Goal: Transaction & Acquisition: Book appointment/travel/reservation

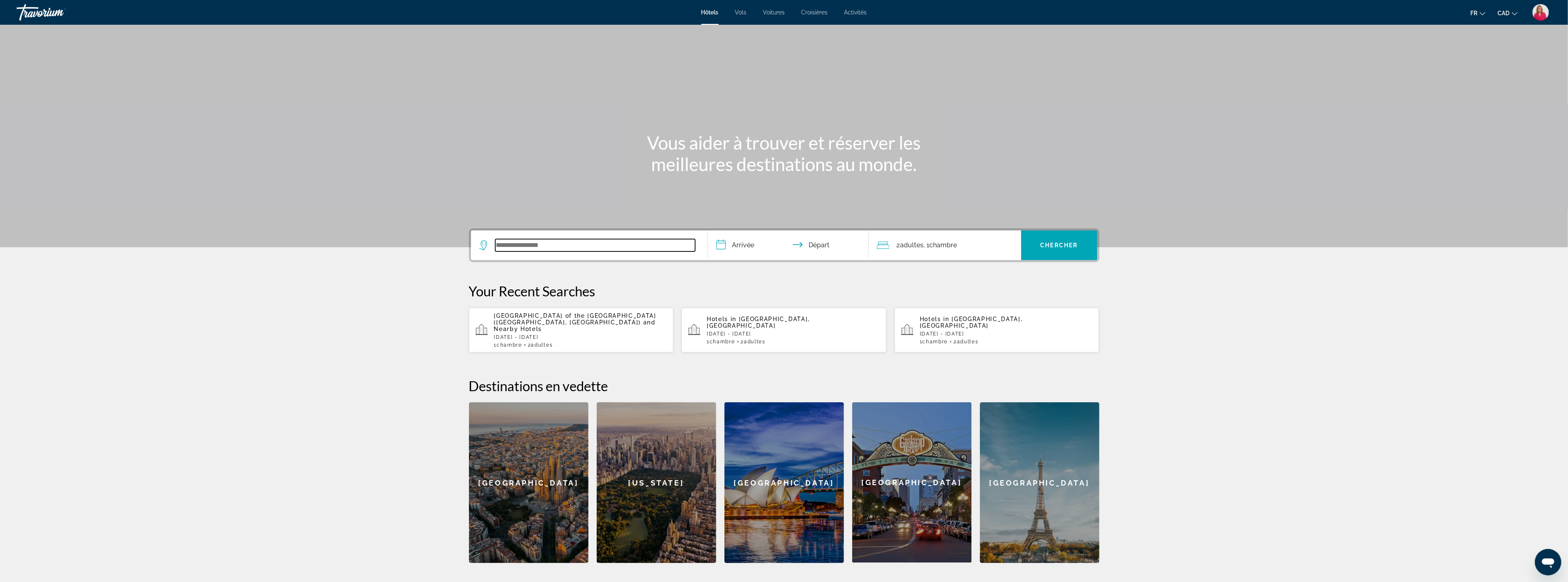
click at [541, 241] on input "Search widget" at bounding box center [595, 245] width 200 height 12
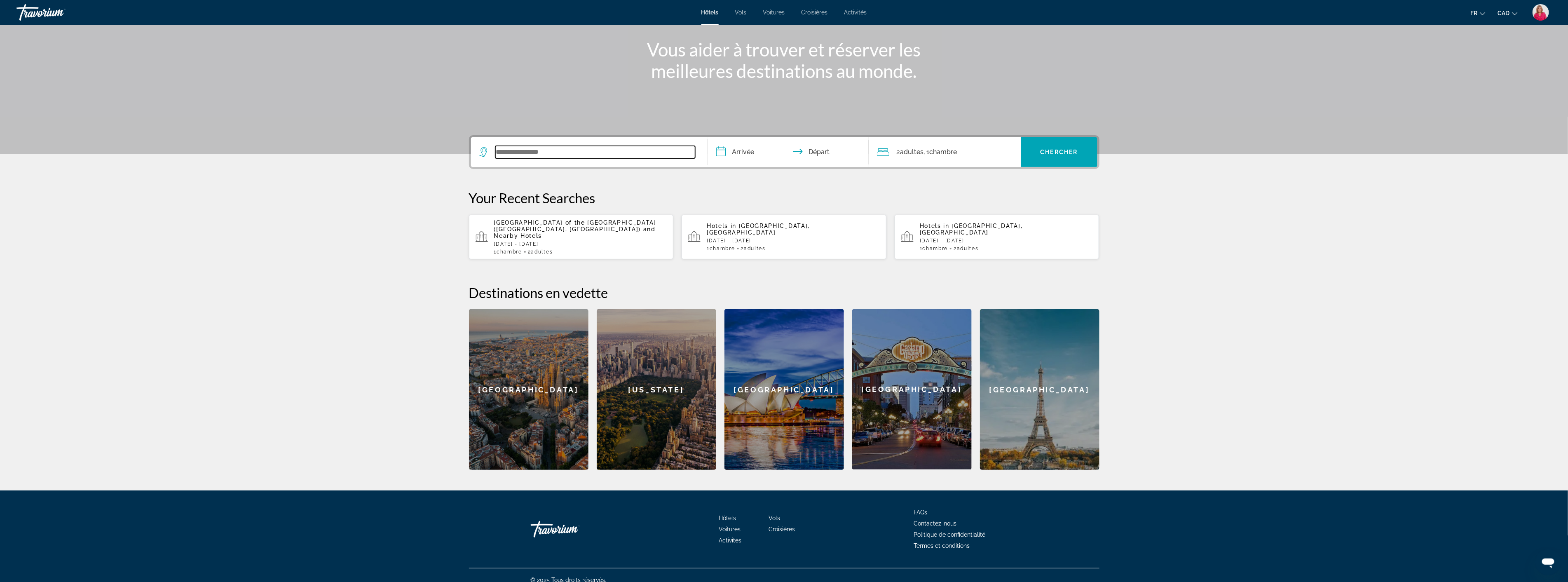
scroll to position [95, 0]
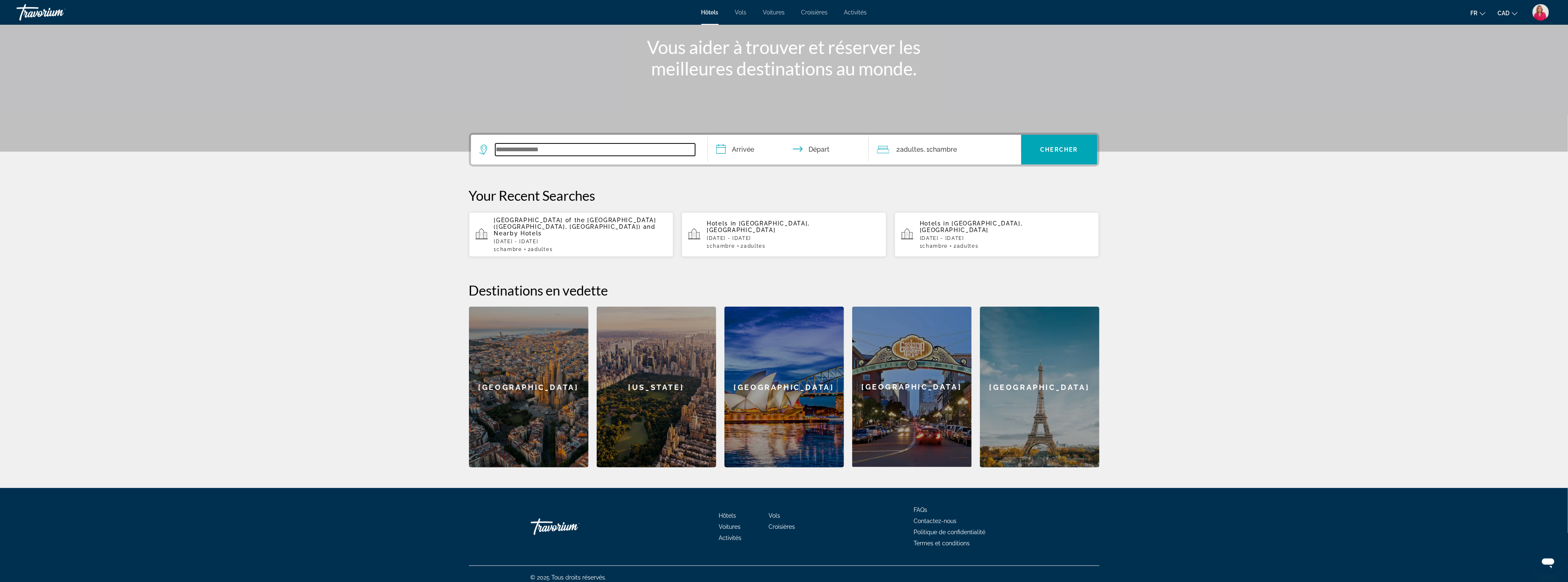
paste input "**********"
type input "**********"
click at [744, 152] on input "**********" at bounding box center [790, 150] width 164 height 32
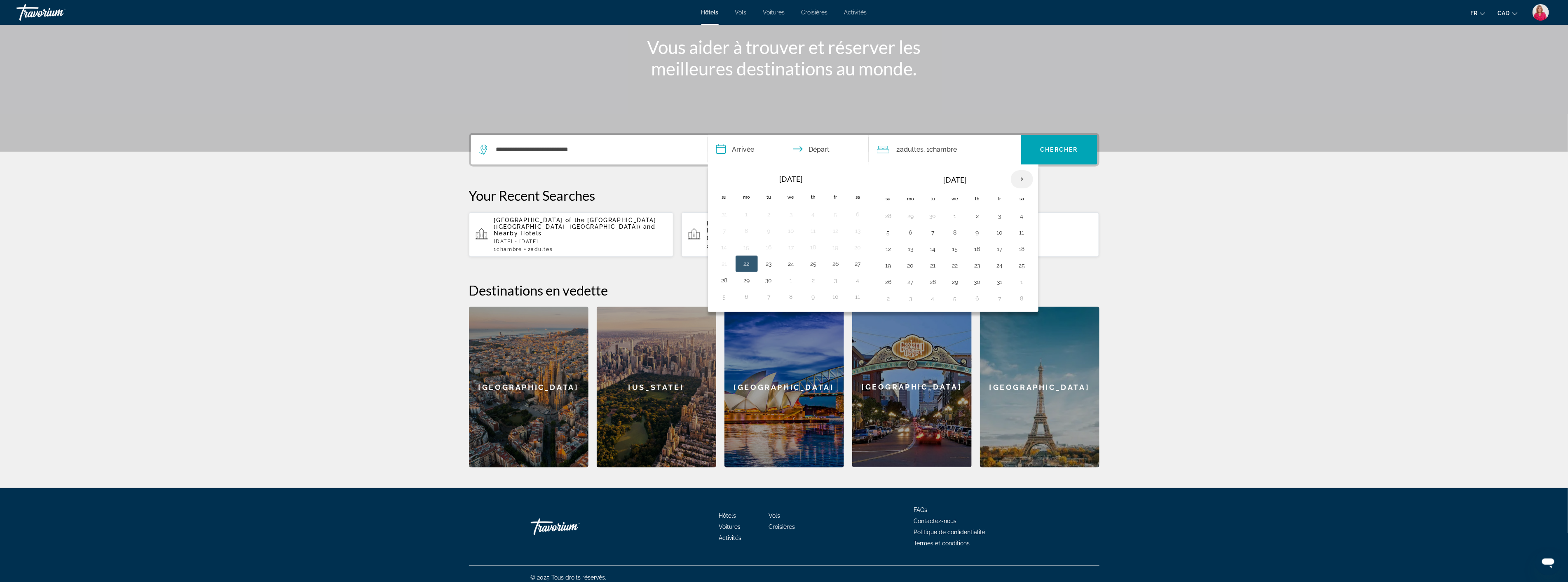
click at [1020, 180] on th "Next month" at bounding box center [1021, 179] width 22 height 18
click at [888, 249] on button "14" at bounding box center [888, 249] width 13 height 12
click at [1001, 248] on button "19" at bounding box center [999, 249] width 13 height 12
type input "**********"
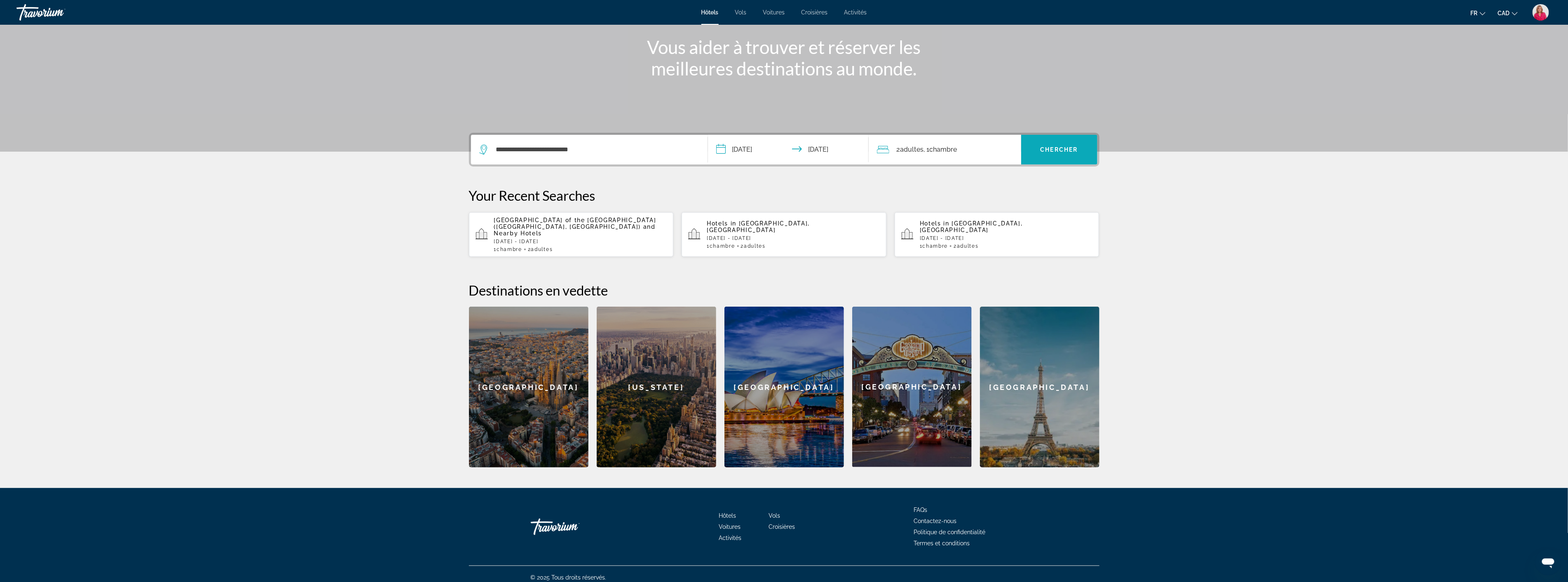
click at [1032, 146] on span "Search widget" at bounding box center [1059, 149] width 76 height 20
click at [616, 150] on input "**********" at bounding box center [595, 150] width 200 height 12
click at [0, 0] on div at bounding box center [0, 0] width 0 height 0
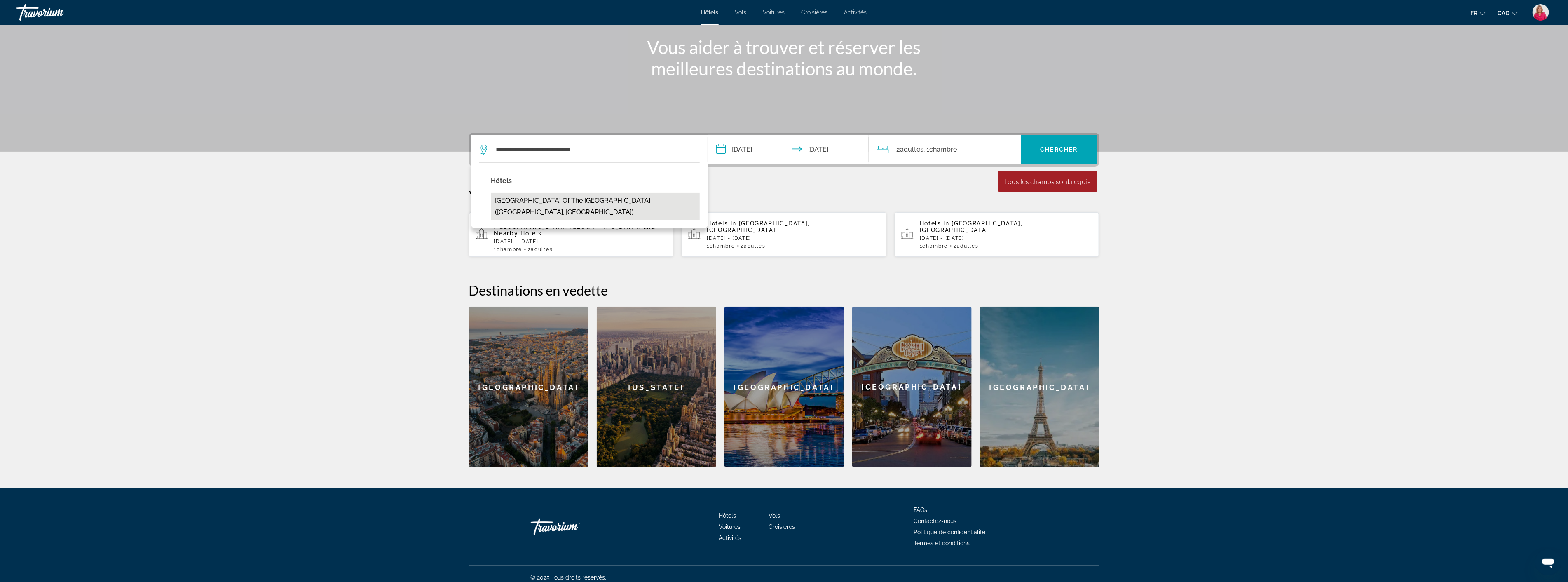
click at [613, 196] on button "[GEOGRAPHIC_DATA] of the [GEOGRAPHIC_DATA] ([GEOGRAPHIC_DATA], [GEOGRAPHIC_DATA…" at bounding box center [595, 206] width 208 height 27
type input "**********"
click at [1070, 149] on span "Chercher" at bounding box center [1059, 149] width 37 height 7
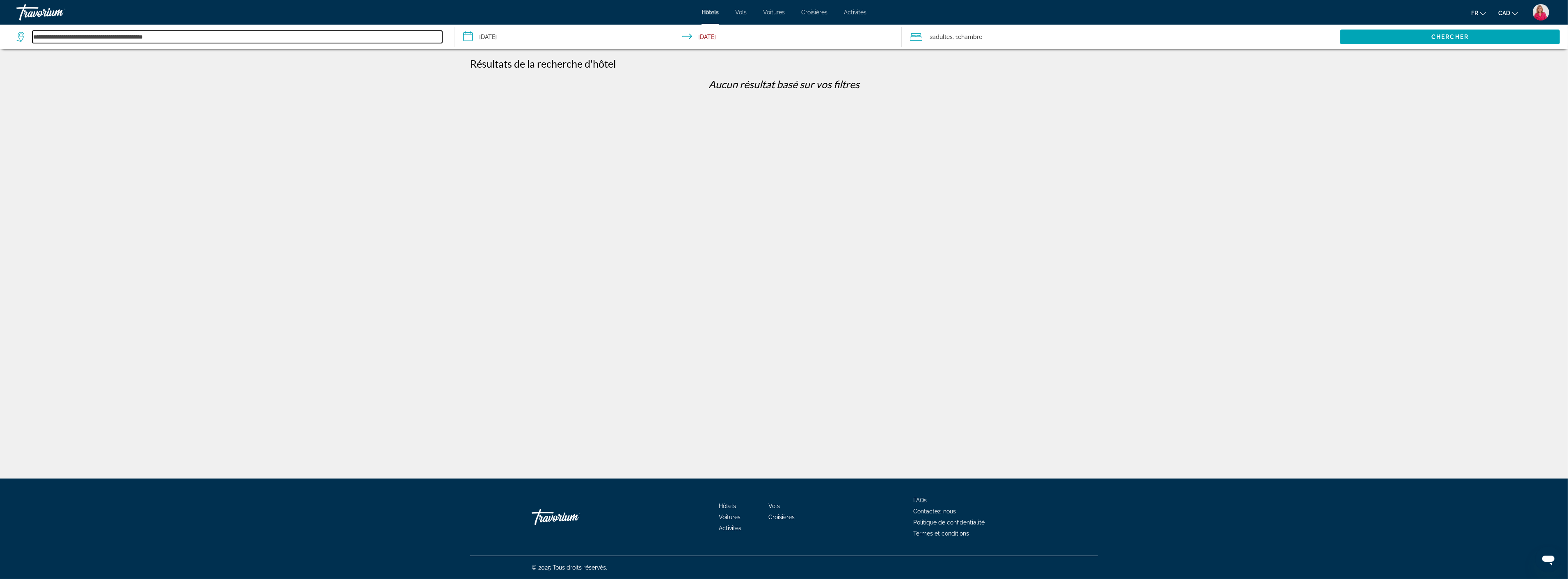
click at [189, 38] on input "**********" at bounding box center [237, 37] width 410 height 12
drag, startPoint x: 127, startPoint y: 36, endPoint x: 0, endPoint y: 35, distance: 127.0
click at [0, 35] on app-destination-search "**********" at bounding box center [227, 36] width 455 height 24
click at [116, 40] on input "**********" at bounding box center [237, 37] width 410 height 12
click at [35, 35] on div "**********" at bounding box center [784, 290] width 1568 height 579
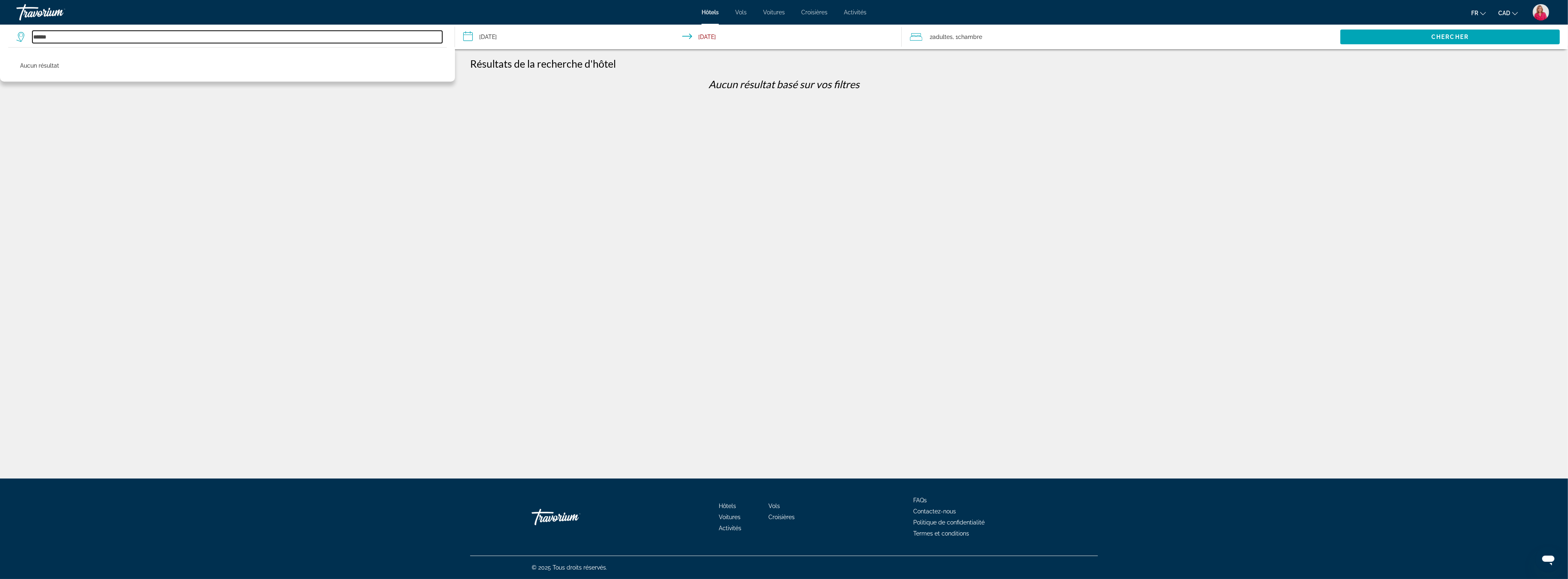
click at [75, 34] on input "*****" at bounding box center [237, 37] width 410 height 12
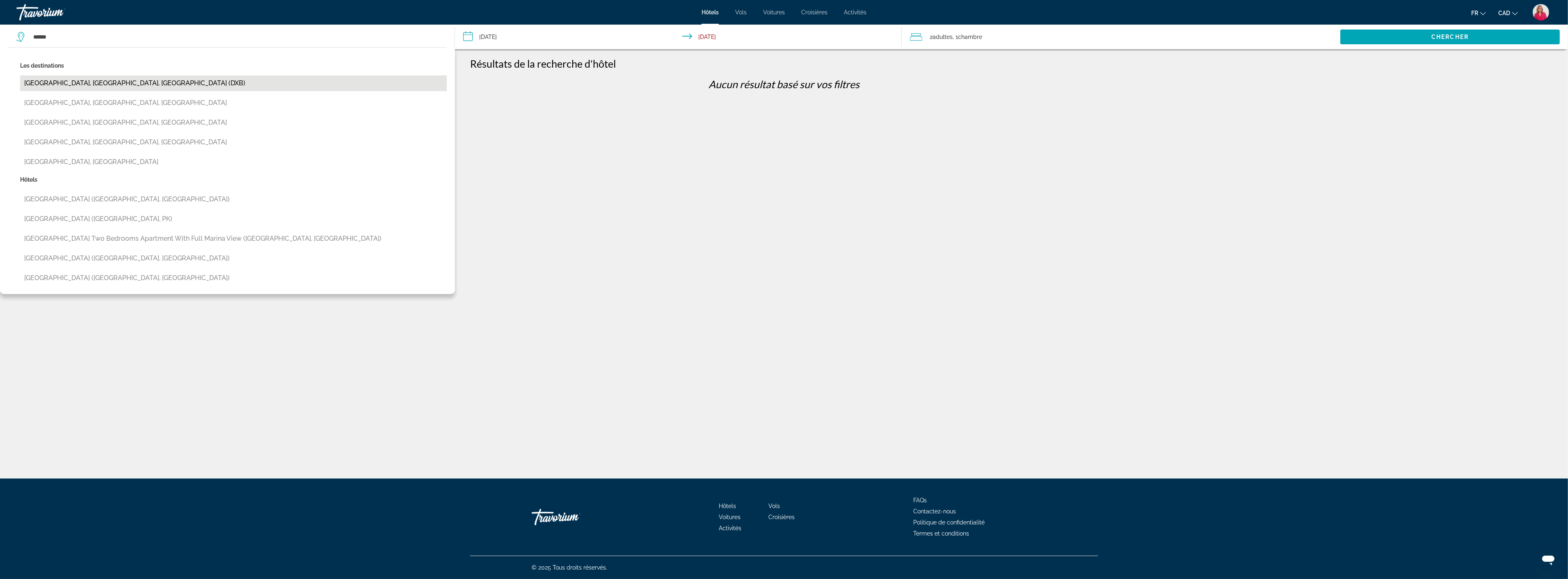
click at [89, 78] on button "[GEOGRAPHIC_DATA], [GEOGRAPHIC_DATA], [GEOGRAPHIC_DATA] (DXB)" at bounding box center [233, 83] width 427 height 16
type input "**********"
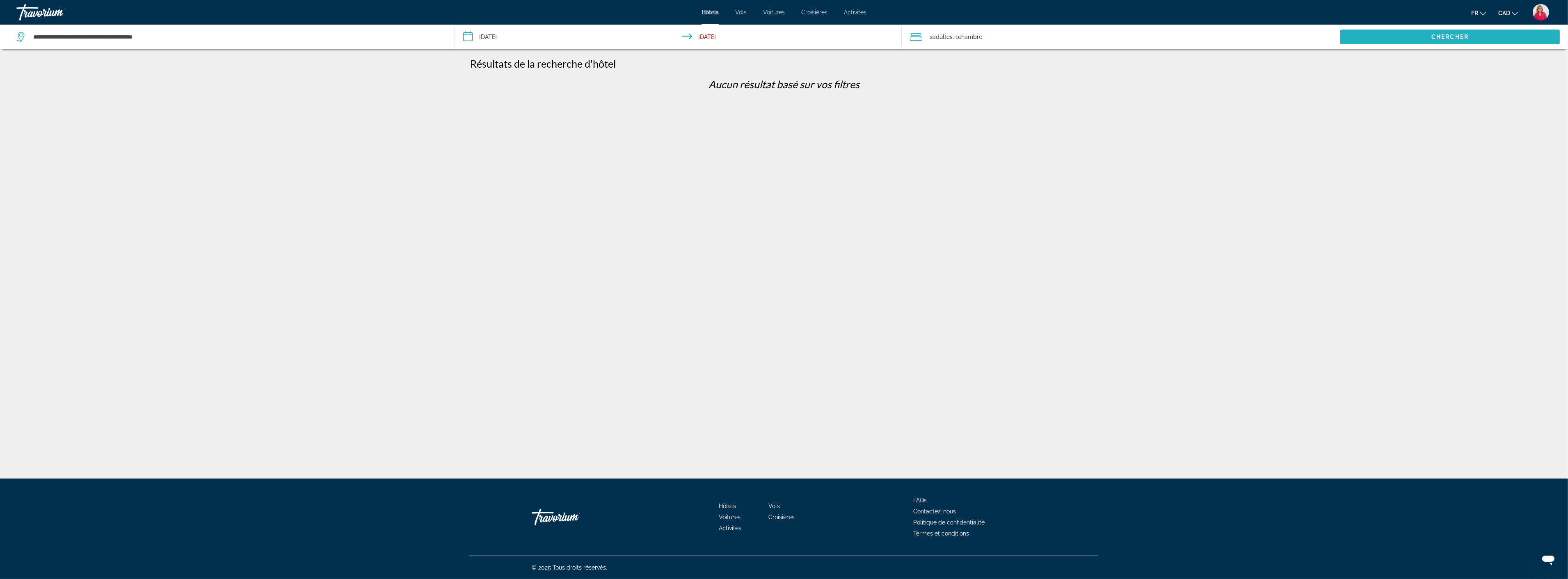
click at [1458, 37] on span "Chercher" at bounding box center [1450, 36] width 37 height 7
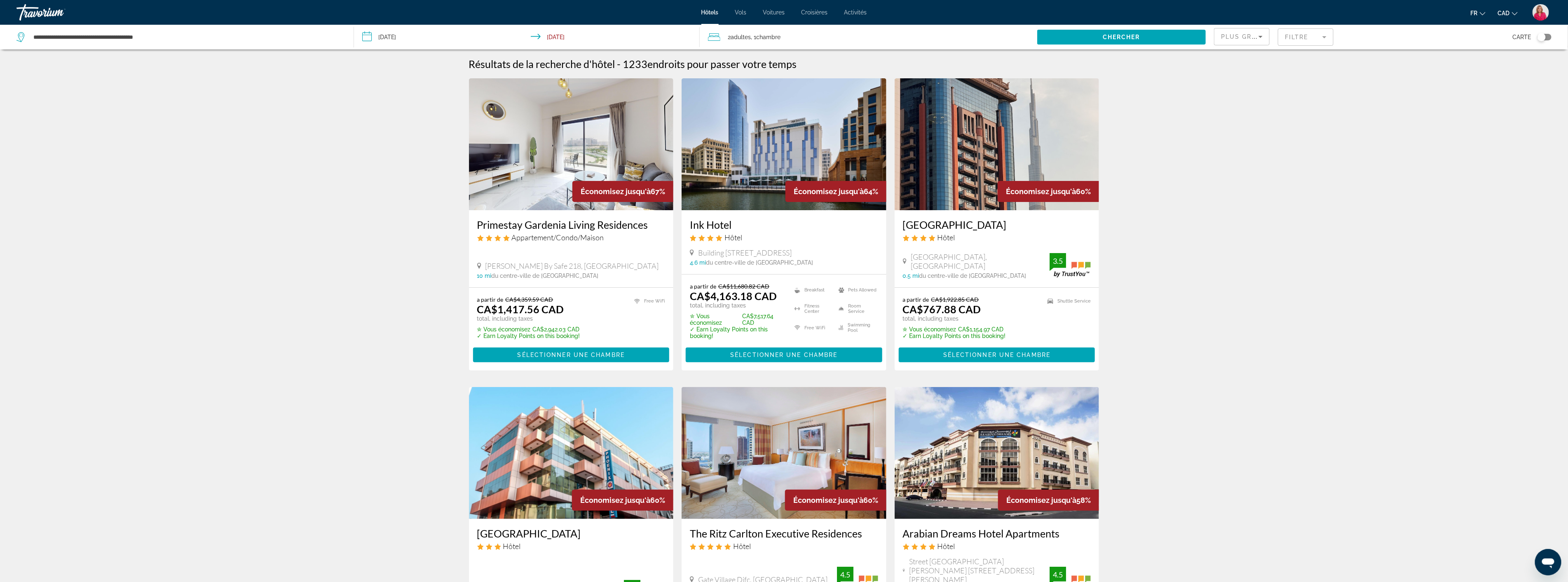
click at [1307, 39] on mat-form-field "Filtre" at bounding box center [1305, 37] width 56 height 17
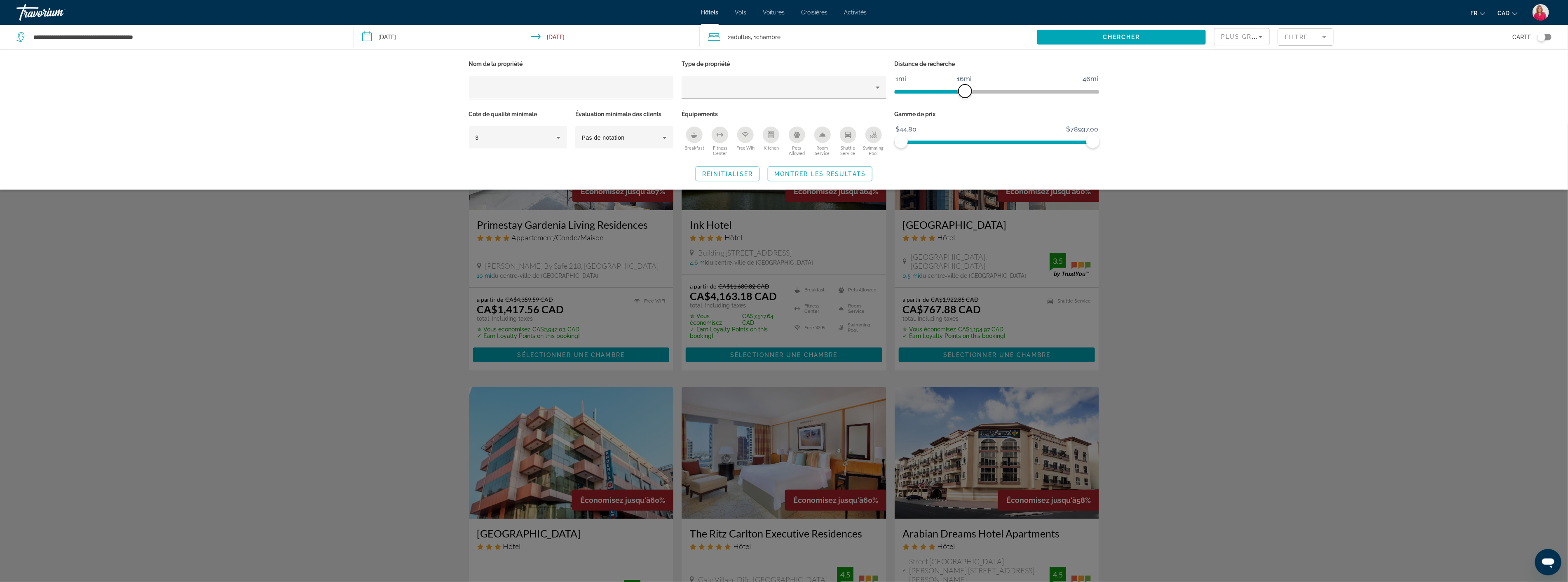
drag, startPoint x: 1024, startPoint y: 88, endPoint x: 963, endPoint y: 92, distance: 61.1
click at [963, 92] on span "ngx-slider" at bounding box center [965, 91] width 13 height 13
click at [962, 92] on span "ngx-slider" at bounding box center [965, 91] width 13 height 13
click at [960, 92] on span "ngx-slider" at bounding box center [965, 91] width 13 height 13
drag, startPoint x: 965, startPoint y: 89, endPoint x: 960, endPoint y: 89, distance: 5.0
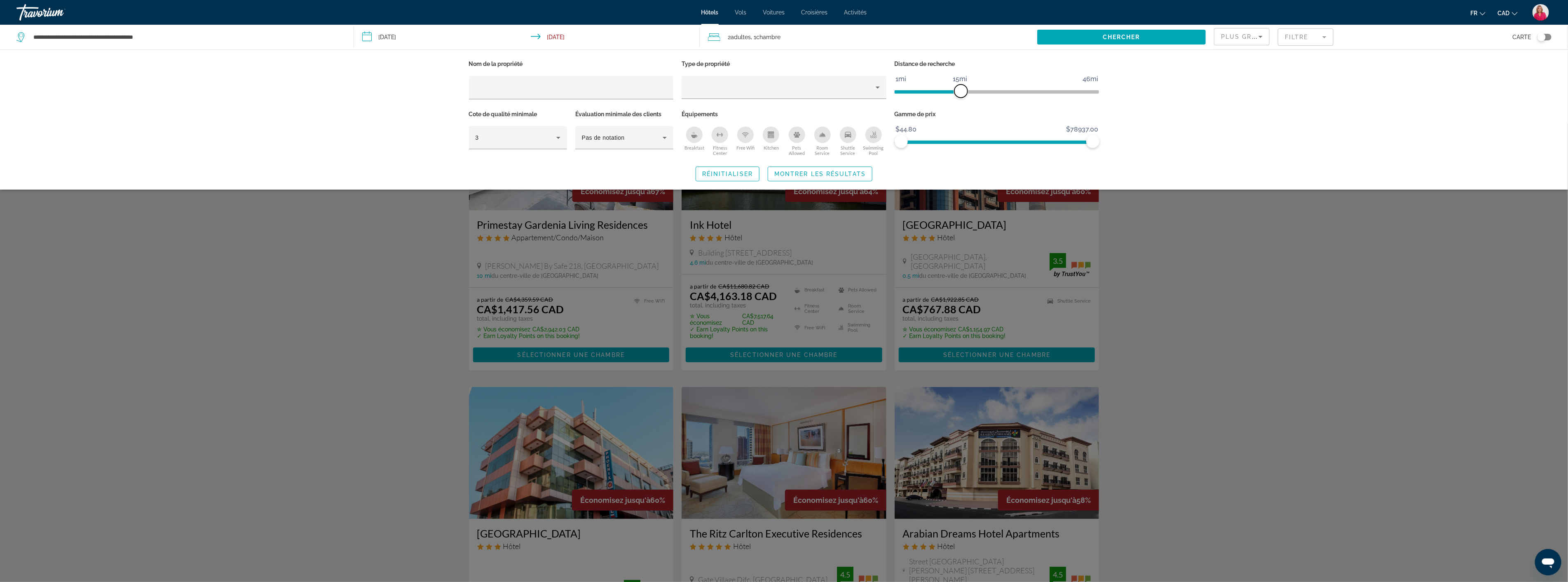
click at [960, 89] on span "ngx-slider" at bounding box center [961, 91] width 13 height 13
click at [558, 142] on div "3" at bounding box center [518, 138] width 85 height 23
click at [501, 204] on mat-option "5" at bounding box center [518, 201] width 98 height 20
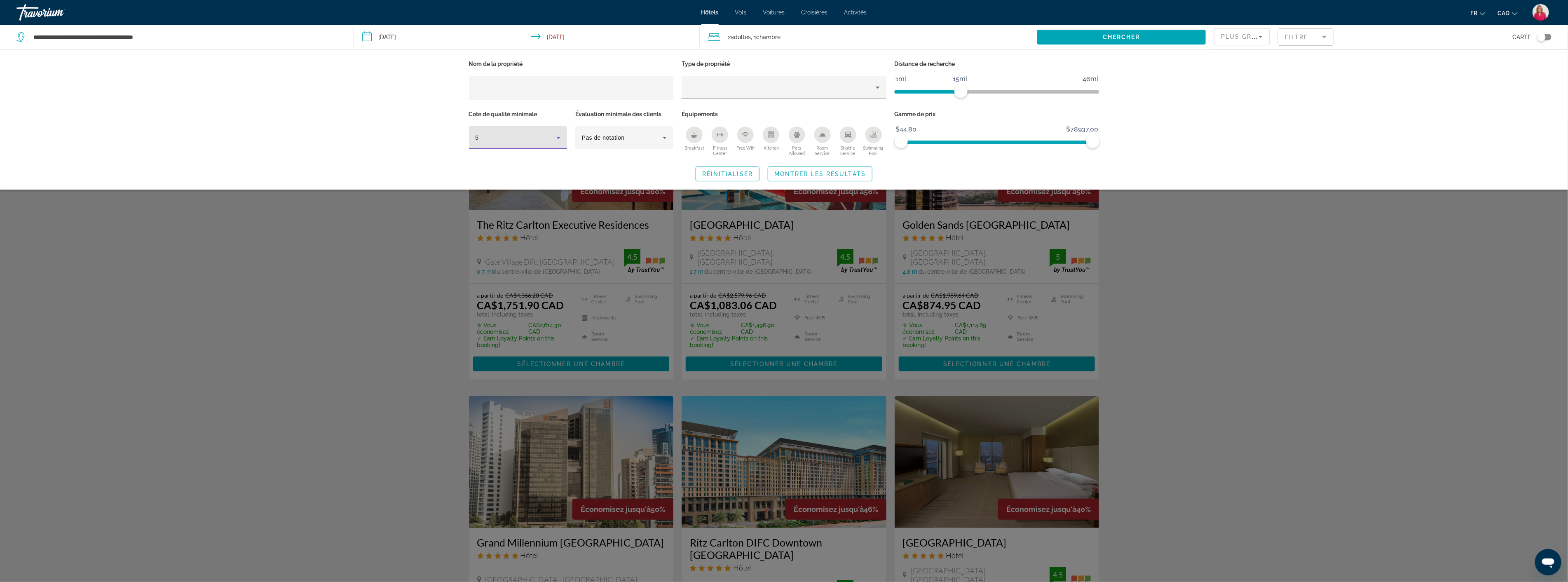
click at [698, 139] on div "Breakfast" at bounding box center [694, 134] width 17 height 17
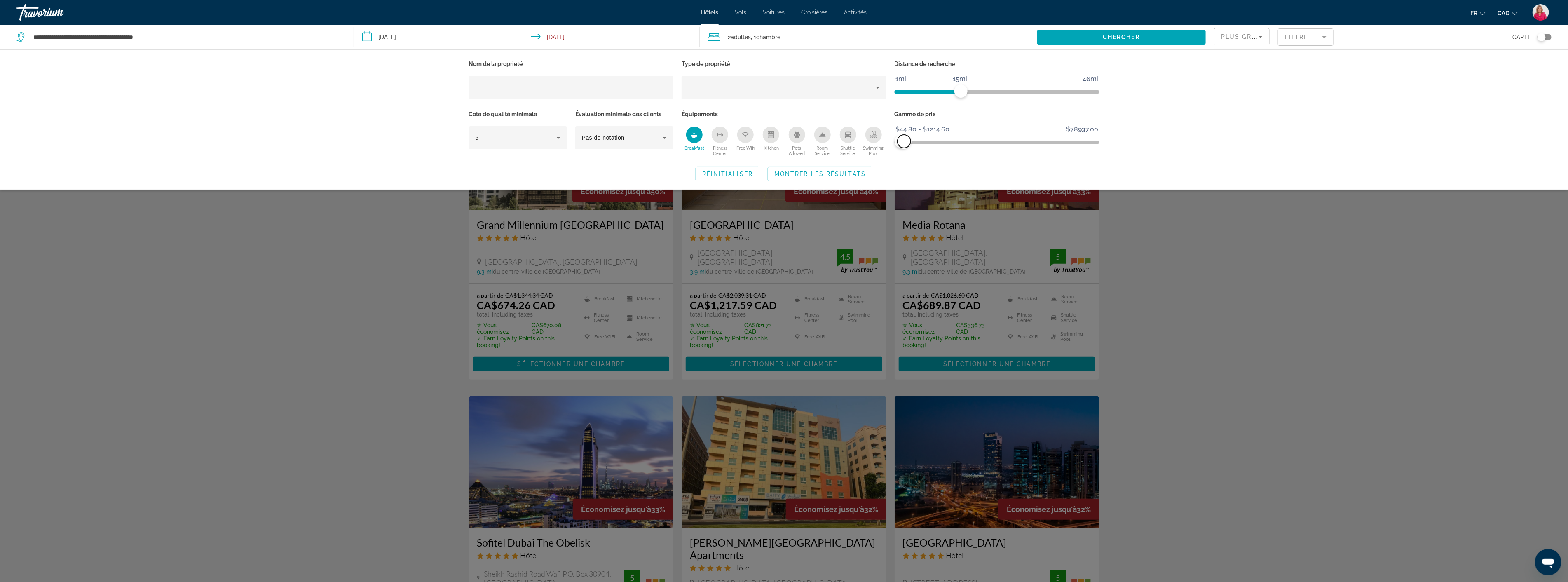
drag, startPoint x: 1092, startPoint y: 138, endPoint x: 904, endPoint y: 139, distance: 188.0
click at [904, 139] on span "ngx-slider-max" at bounding box center [904, 141] width 13 height 13
click at [1235, 308] on div "Search widget" at bounding box center [784, 352] width 1568 height 458
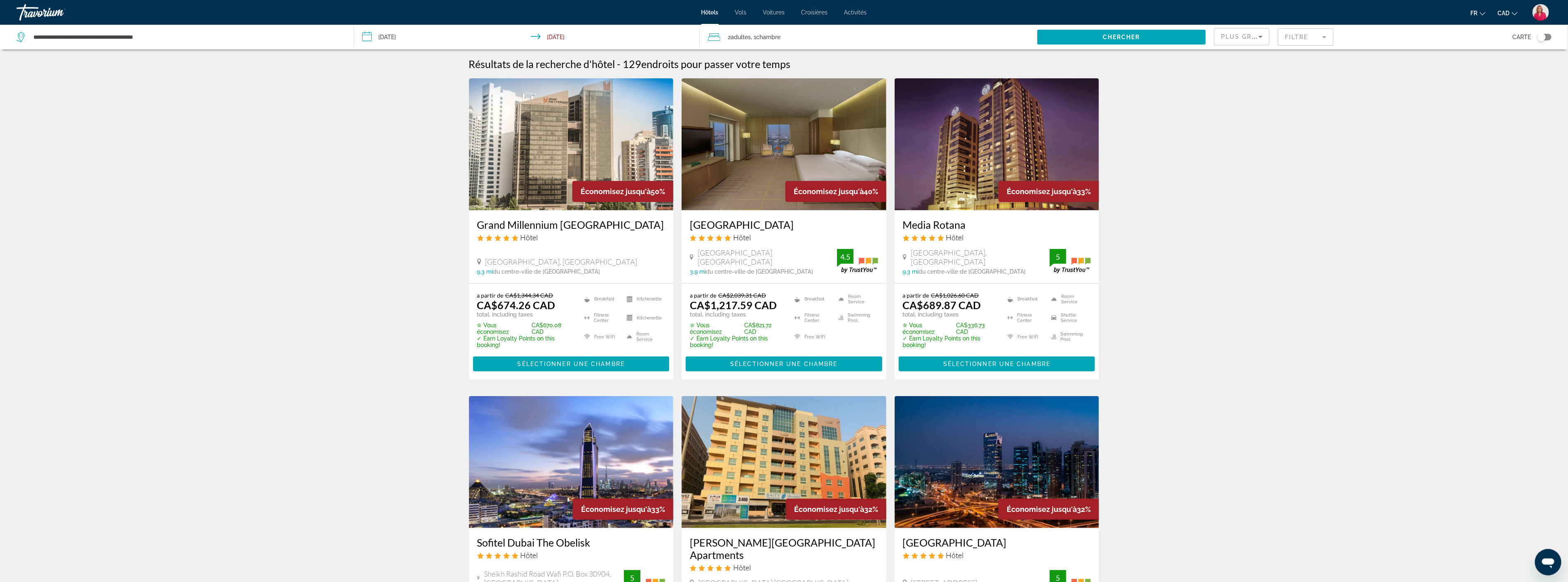
click at [569, 179] on img "Main content" at bounding box center [571, 144] width 205 height 132
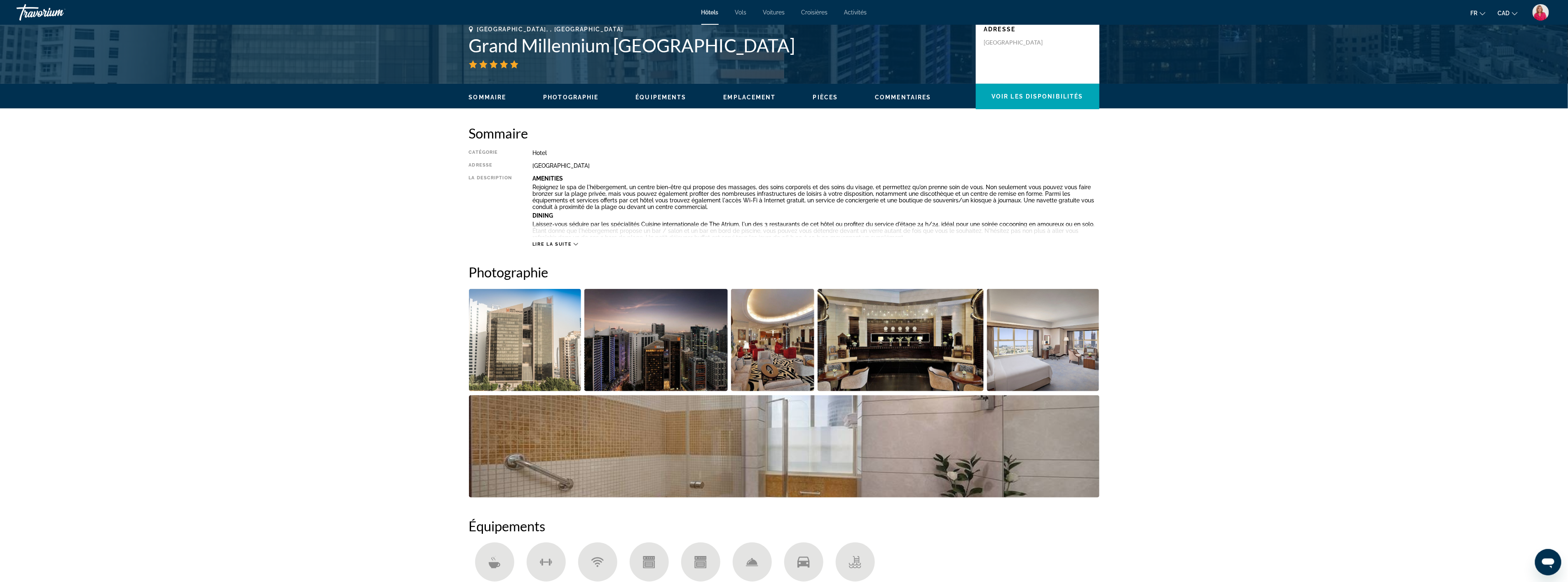
scroll to position [229, 0]
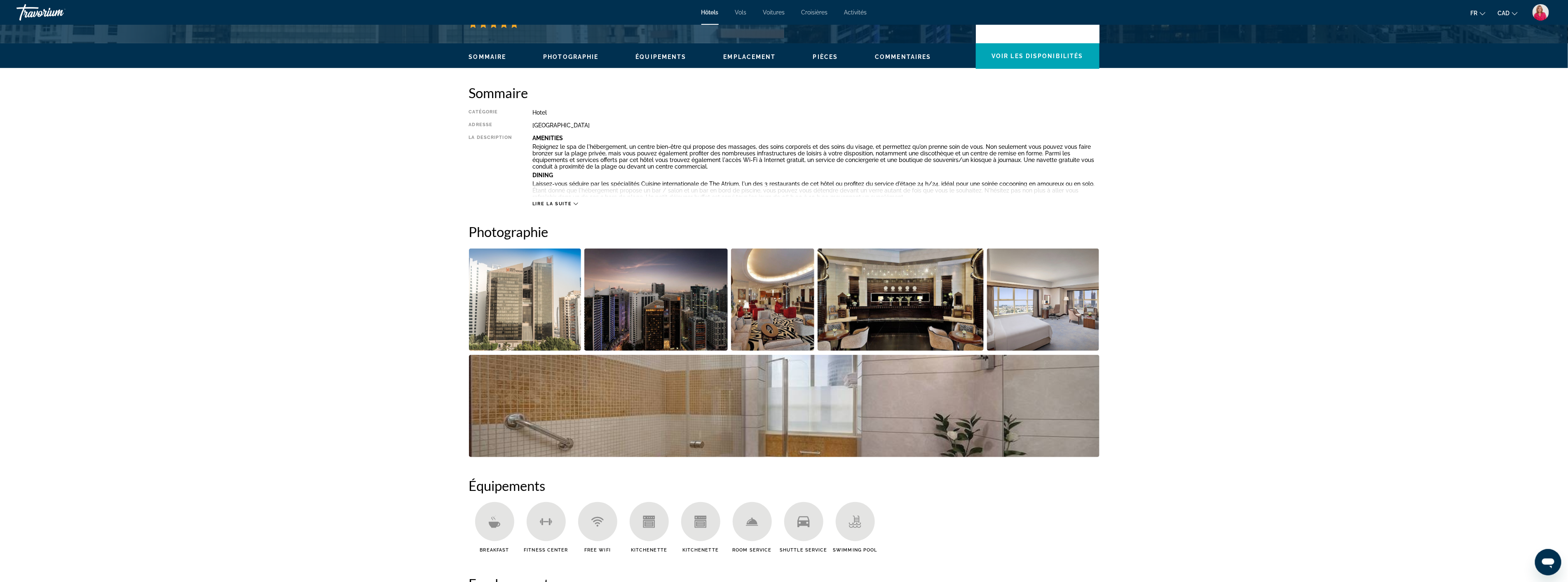
click at [1047, 327] on img "Open full-screen image slider" at bounding box center [1043, 299] width 112 height 102
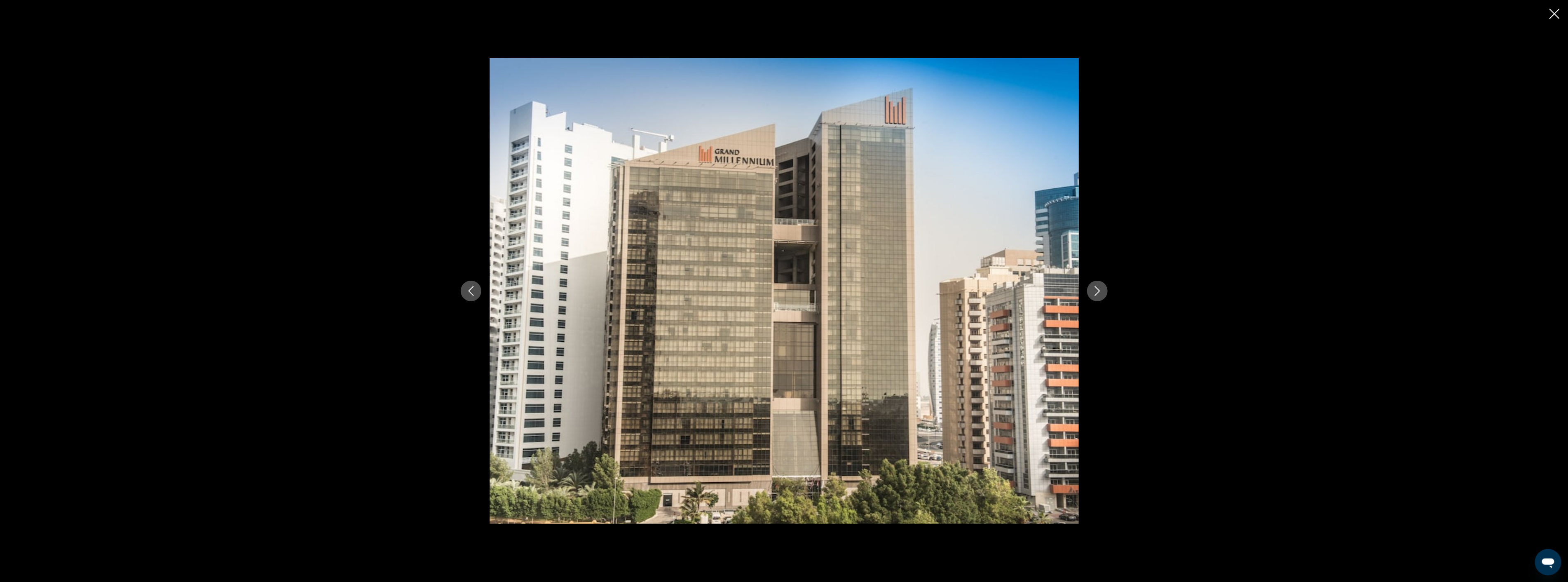
click at [1092, 292] on icon "Next image" at bounding box center [1097, 291] width 10 height 10
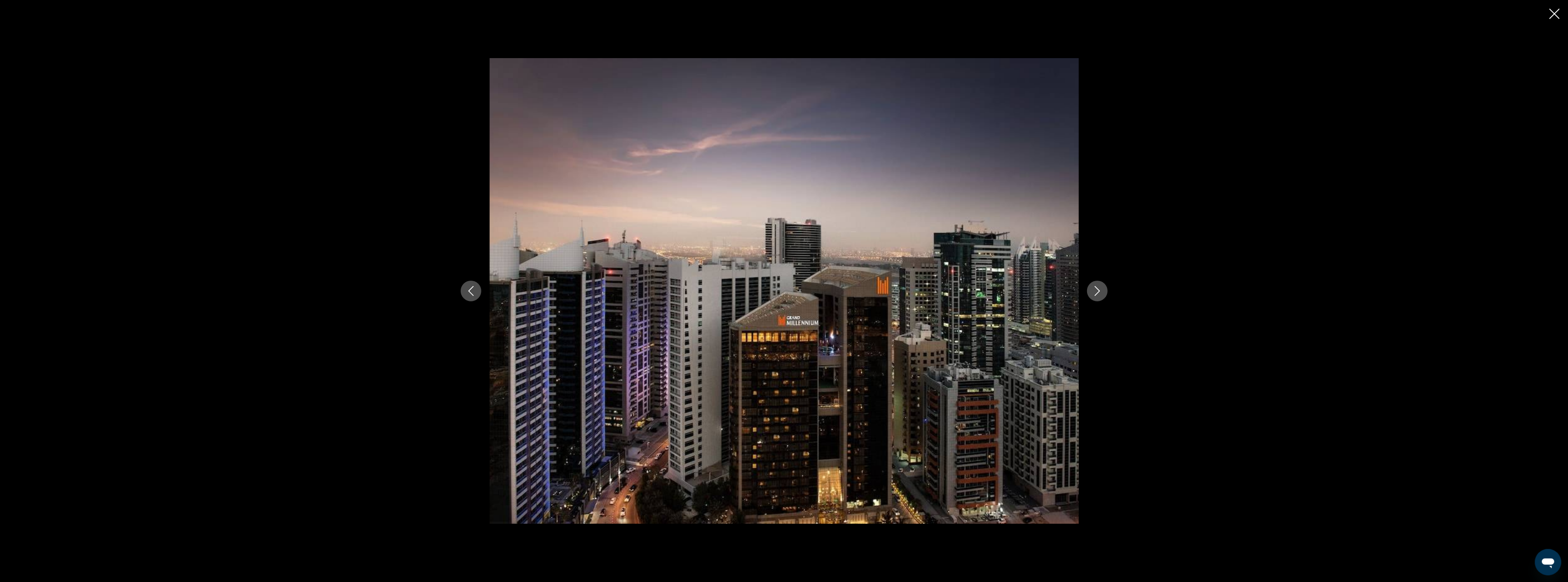
click at [1092, 292] on icon "Next image" at bounding box center [1097, 291] width 10 height 10
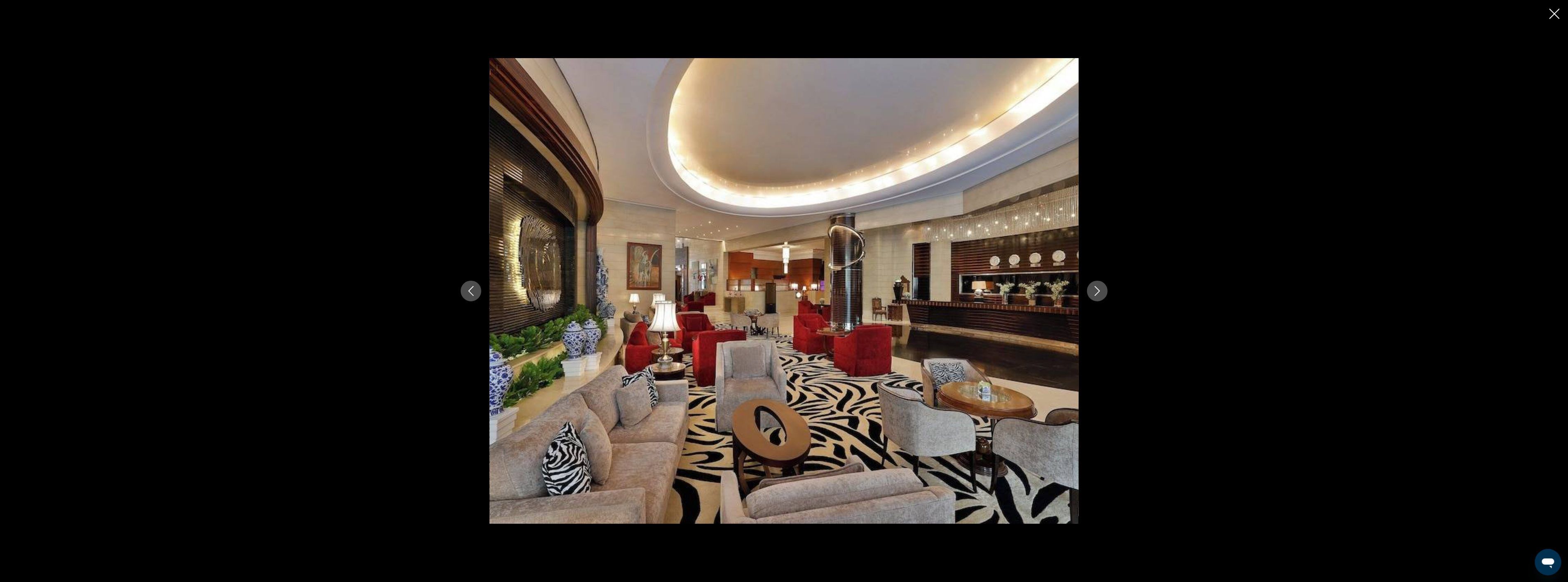
click at [1092, 292] on icon "Next image" at bounding box center [1097, 291] width 10 height 10
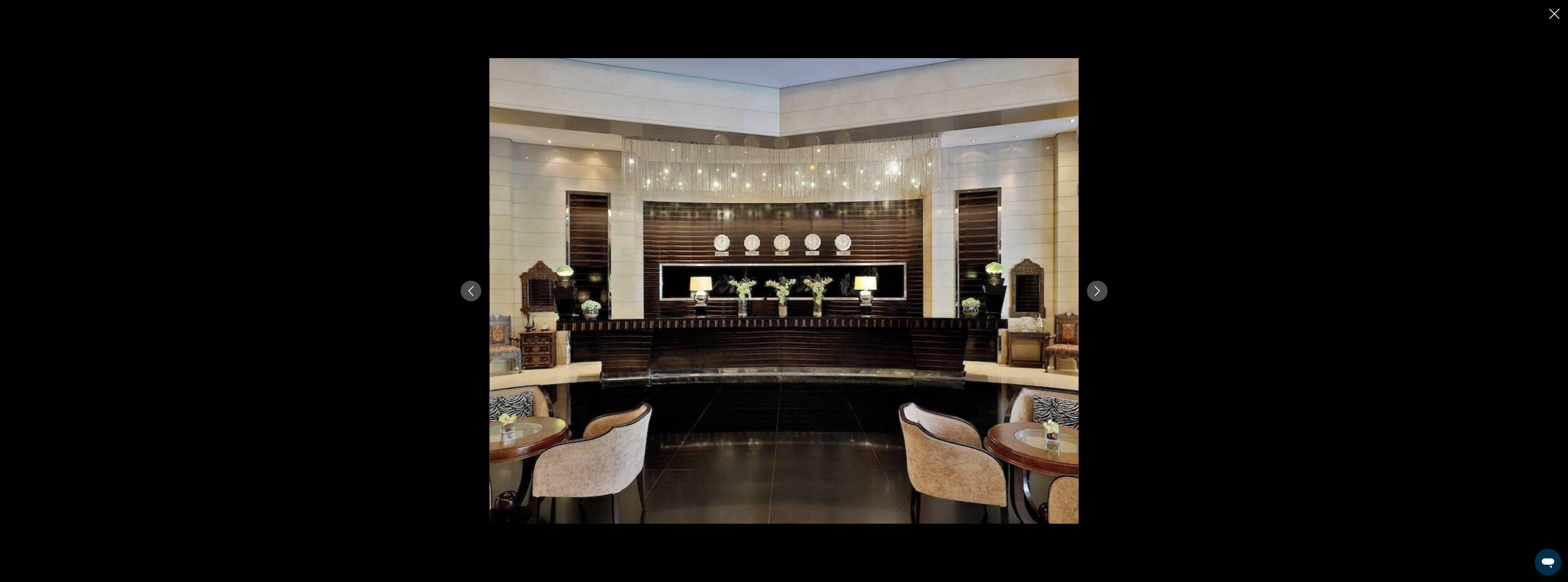
click at [1092, 292] on icon "Next image" at bounding box center [1097, 291] width 10 height 10
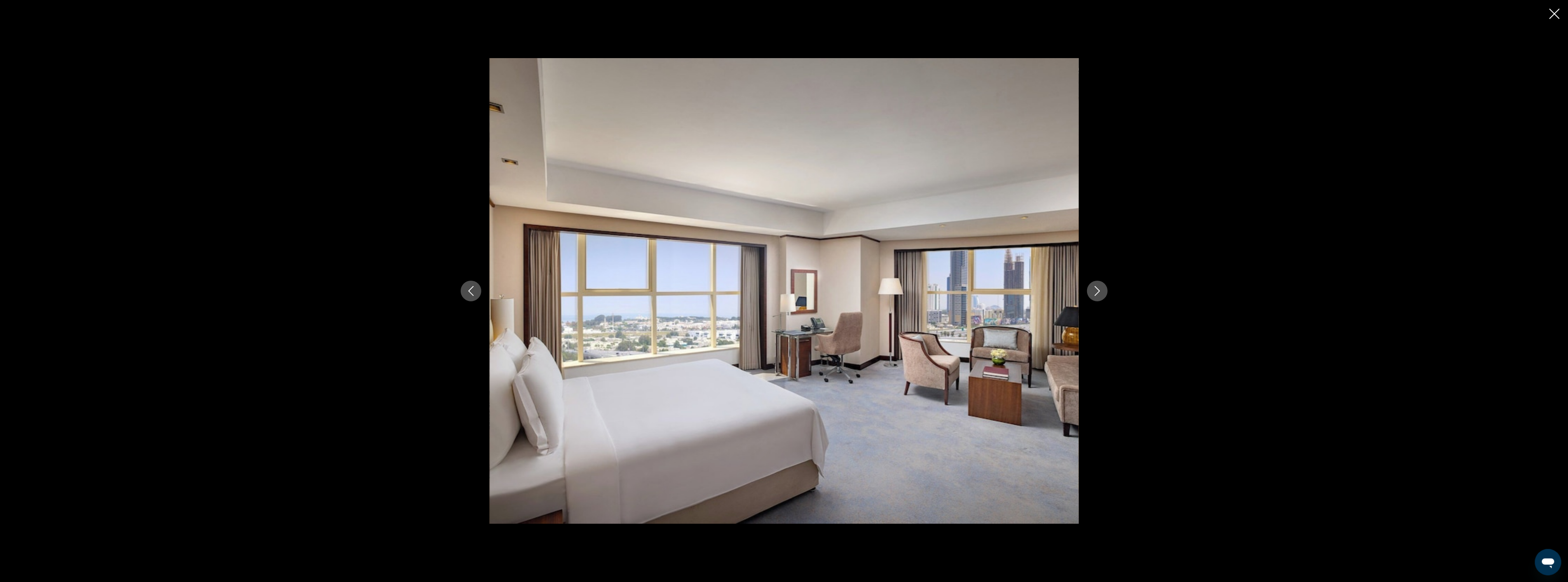
click at [1092, 292] on icon "Next image" at bounding box center [1097, 291] width 10 height 10
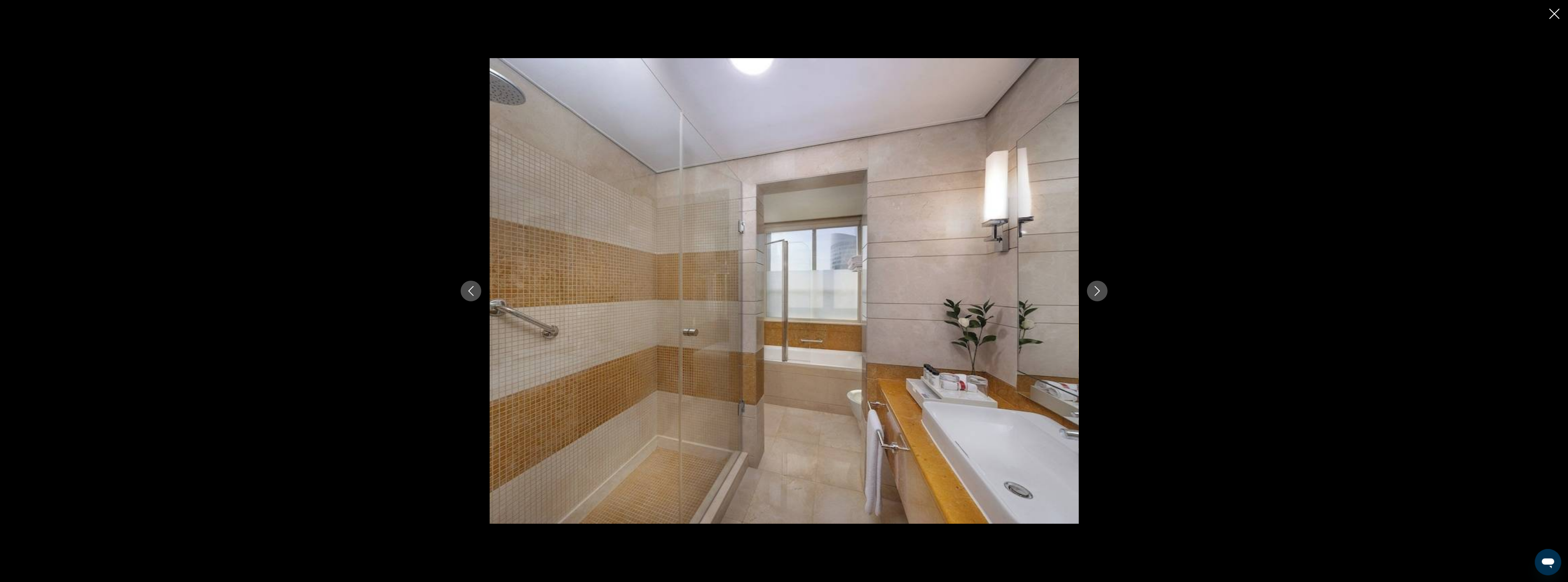
click at [1092, 292] on icon "Next image" at bounding box center [1097, 291] width 10 height 10
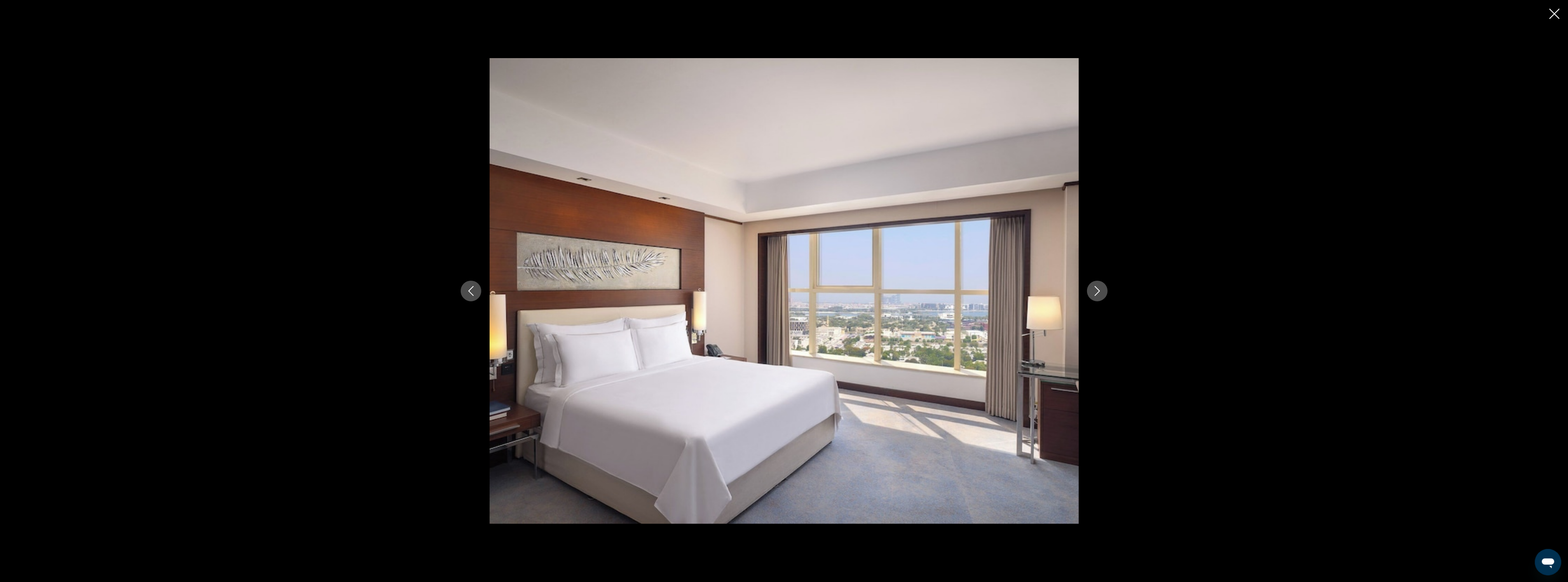
click at [1092, 292] on icon "Next image" at bounding box center [1097, 291] width 10 height 10
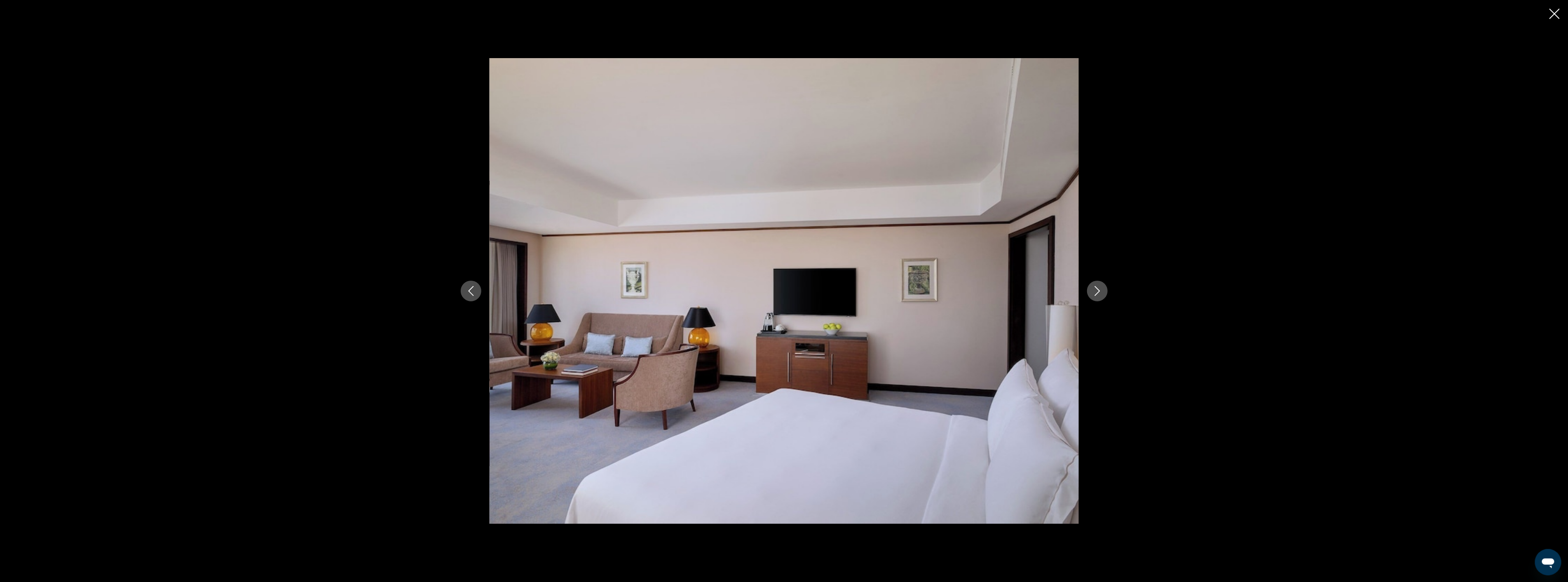
click at [1092, 292] on icon "Next image" at bounding box center [1097, 291] width 10 height 10
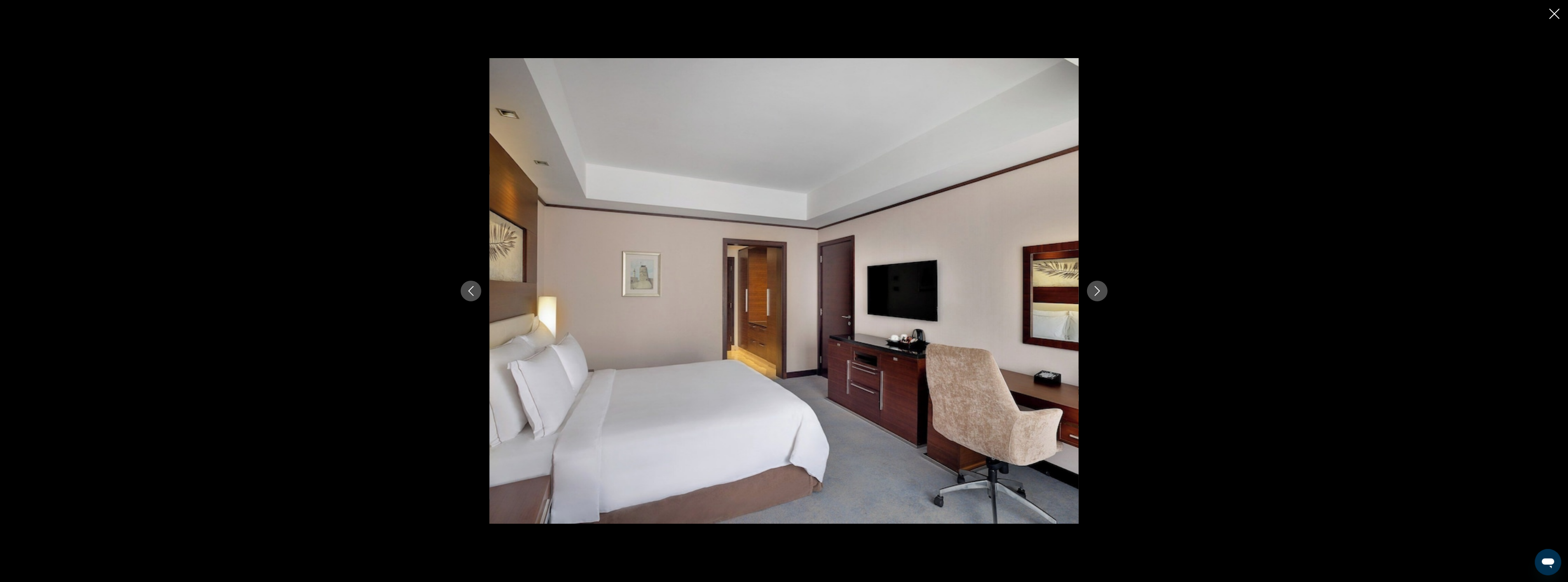
click at [1553, 9] on icon "Close slideshow" at bounding box center [1554, 13] width 10 height 10
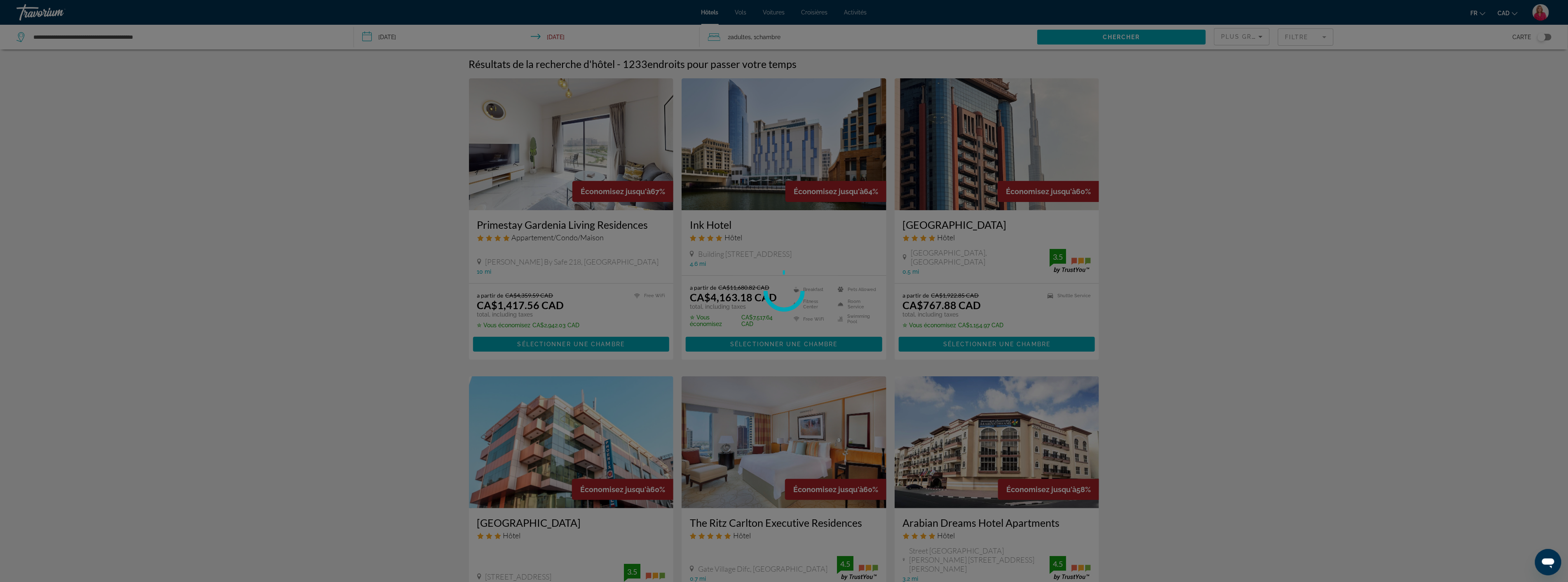
click at [1313, 37] on div at bounding box center [784, 291] width 1568 height 582
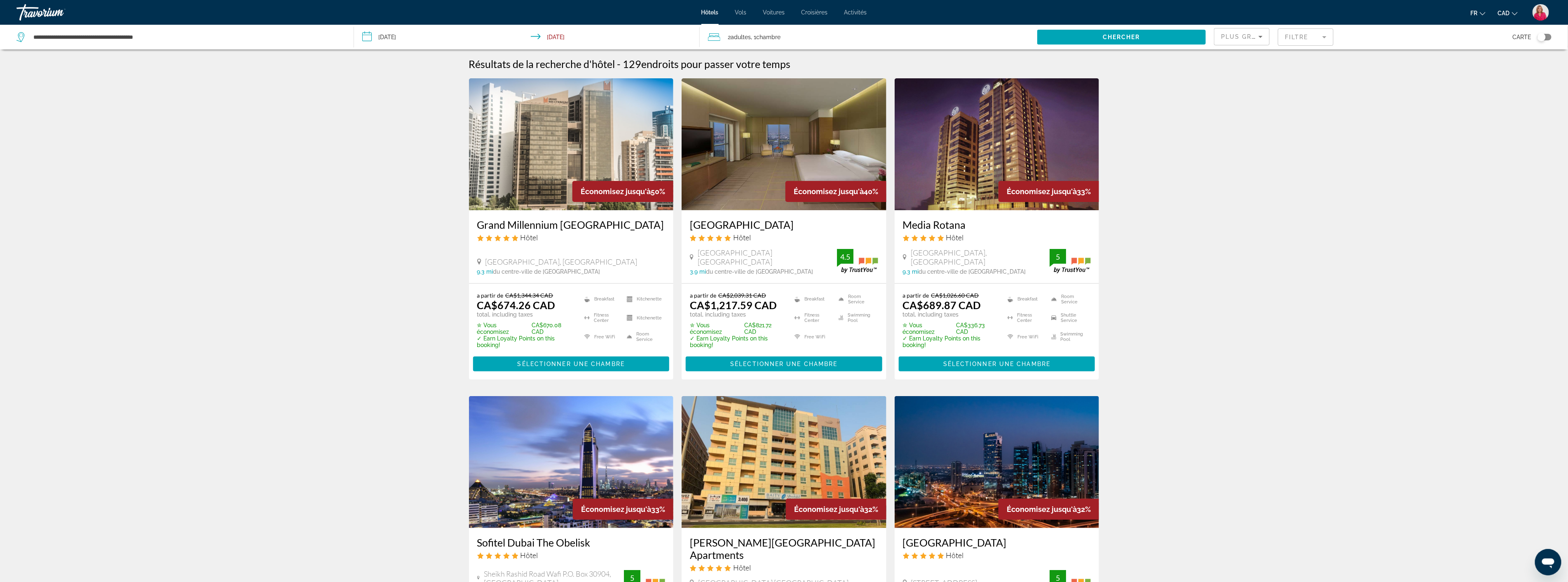
click at [932, 163] on img "Main content" at bounding box center [996, 144] width 205 height 132
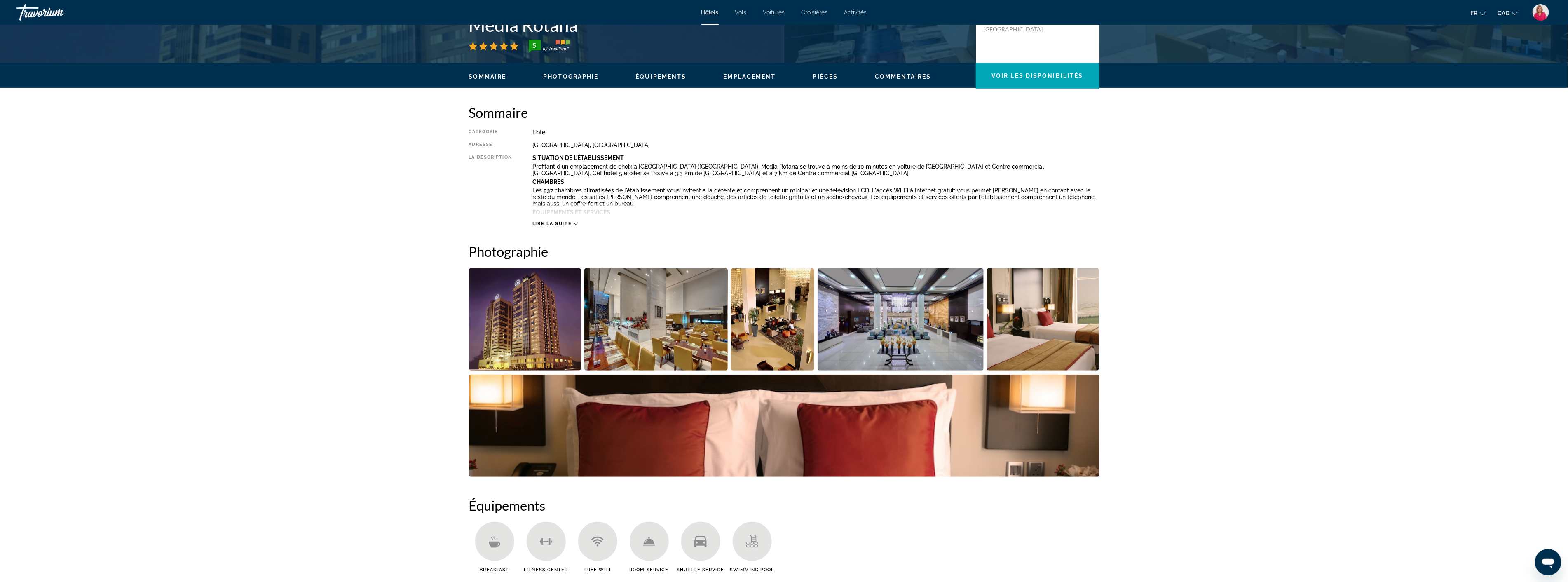
scroll to position [274, 0]
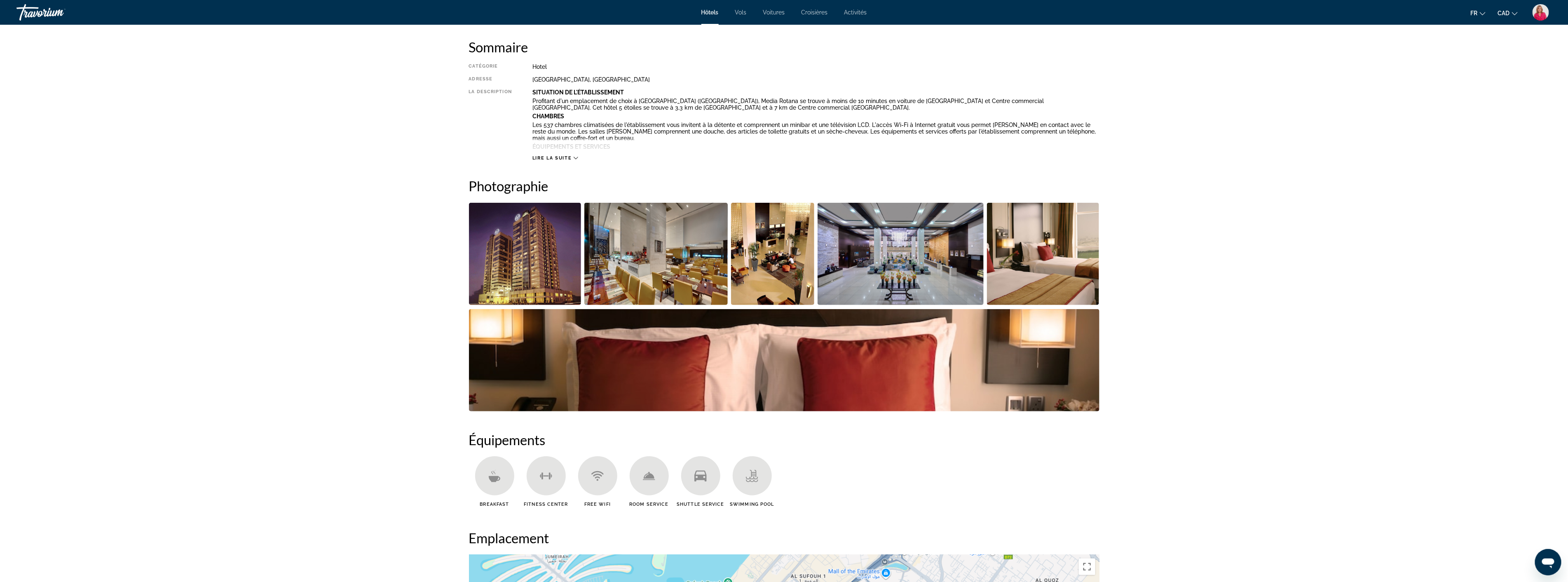
click at [687, 267] on img "Open full-screen image slider" at bounding box center [656, 254] width 144 height 102
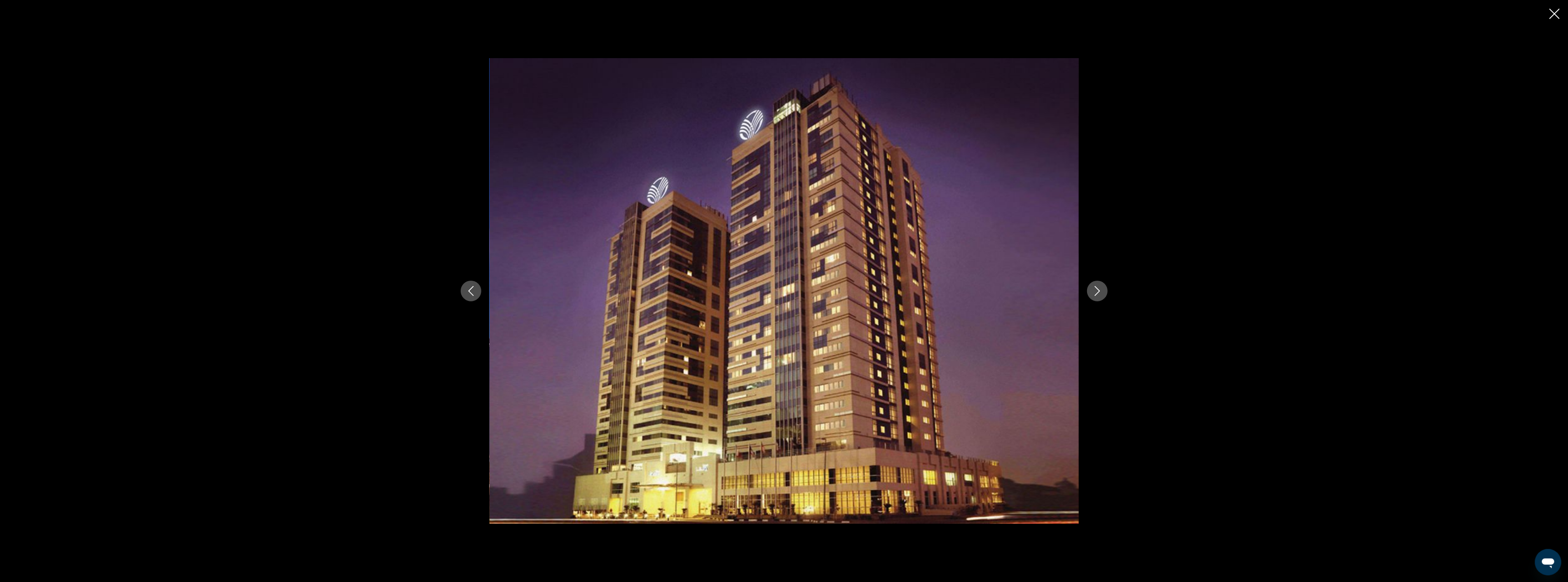
click at [1095, 292] on icon "Next image" at bounding box center [1097, 291] width 10 height 10
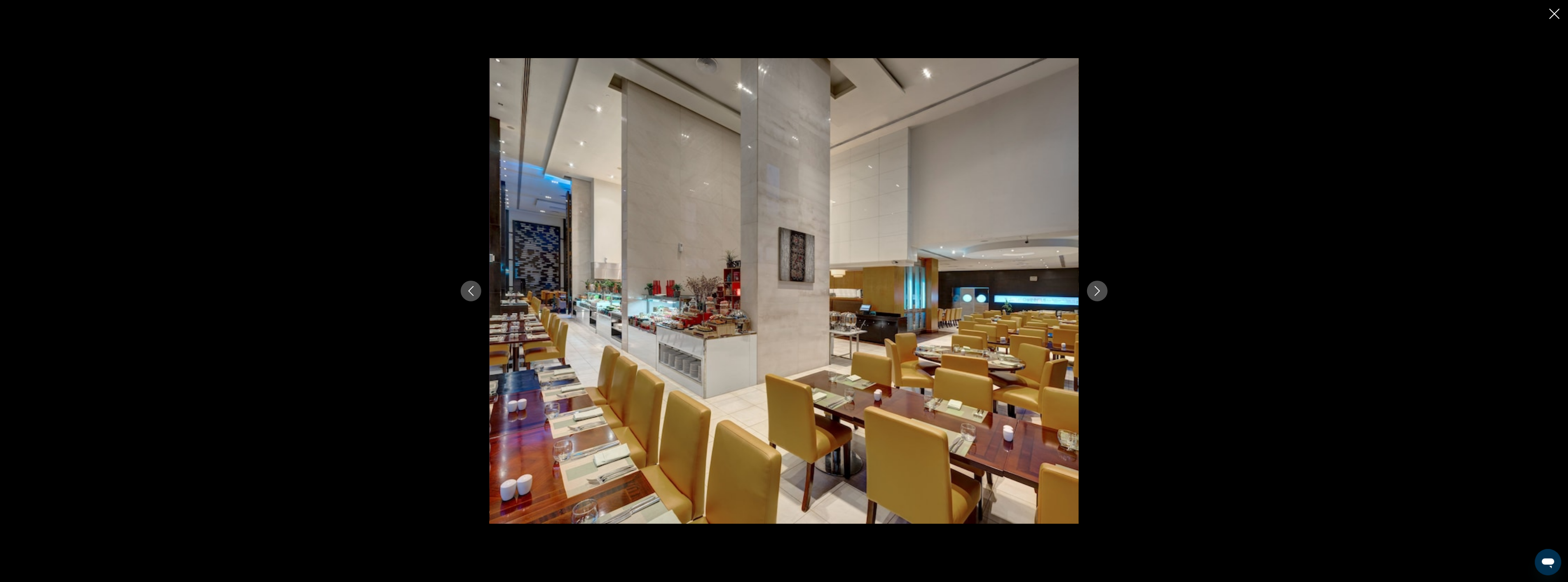
click at [1095, 292] on icon "Next image" at bounding box center [1097, 291] width 10 height 10
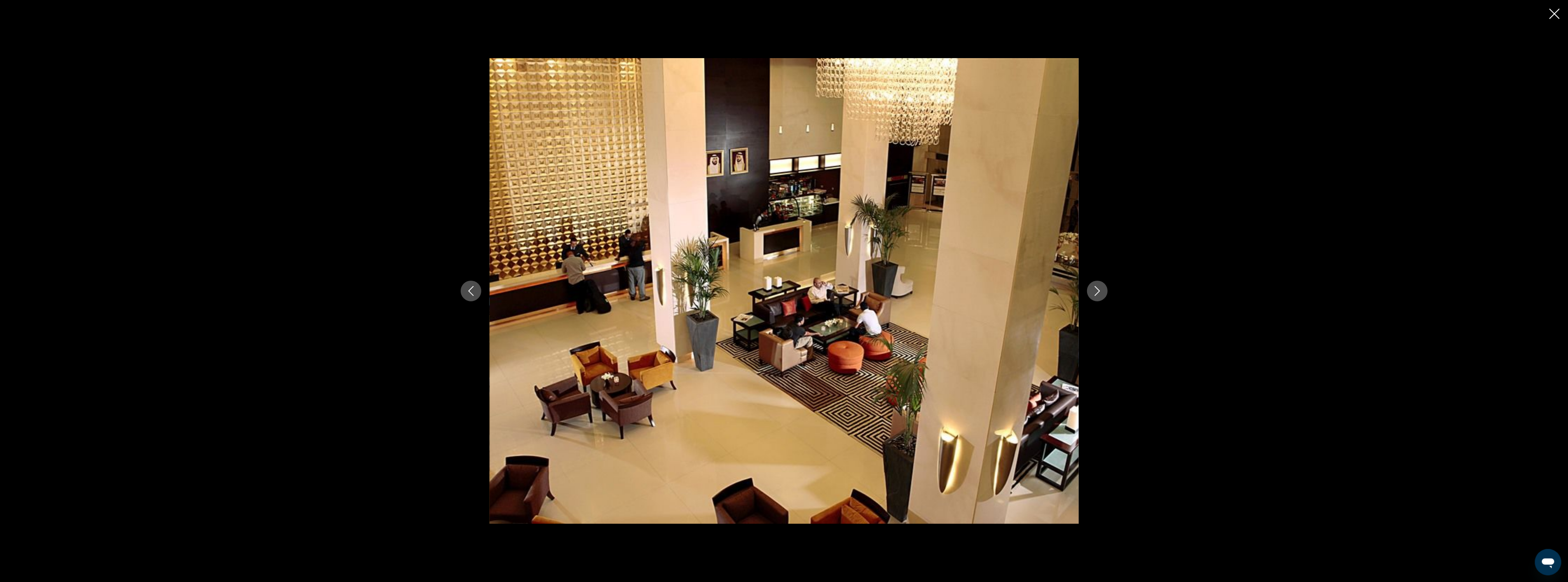
click at [1095, 292] on icon "Next image" at bounding box center [1097, 291] width 10 height 10
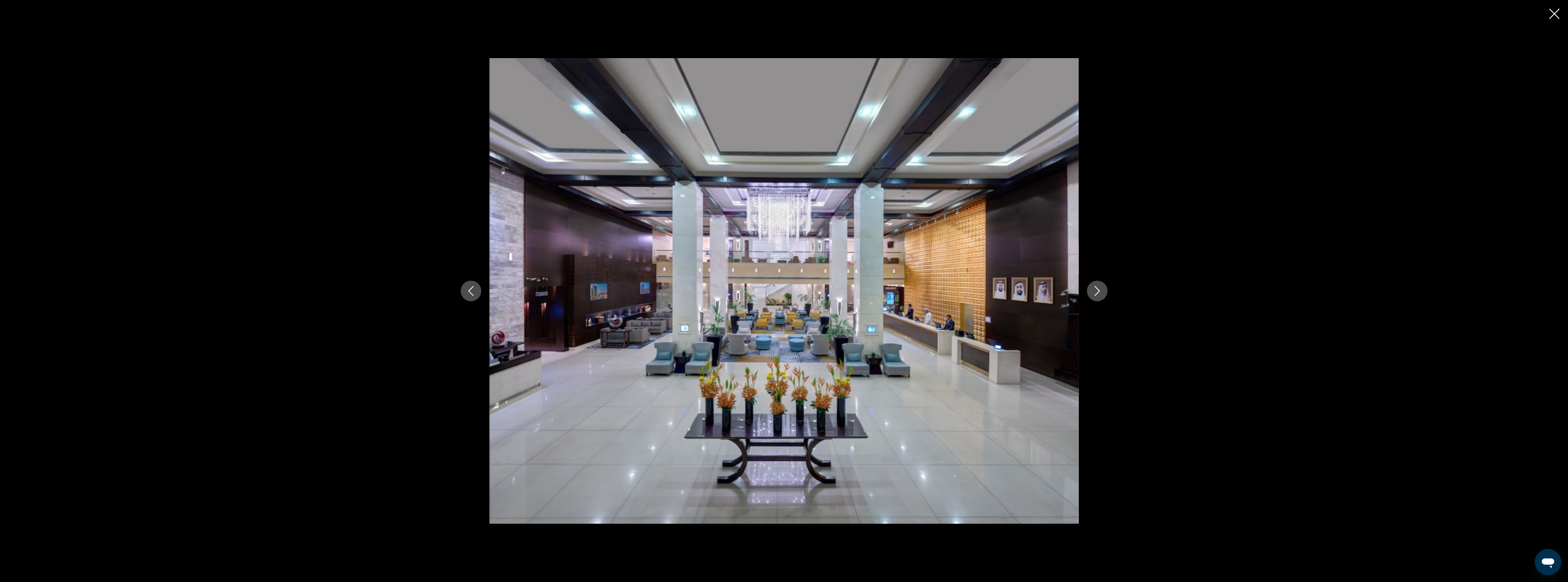
click at [1095, 292] on icon "Next image" at bounding box center [1097, 291] width 10 height 10
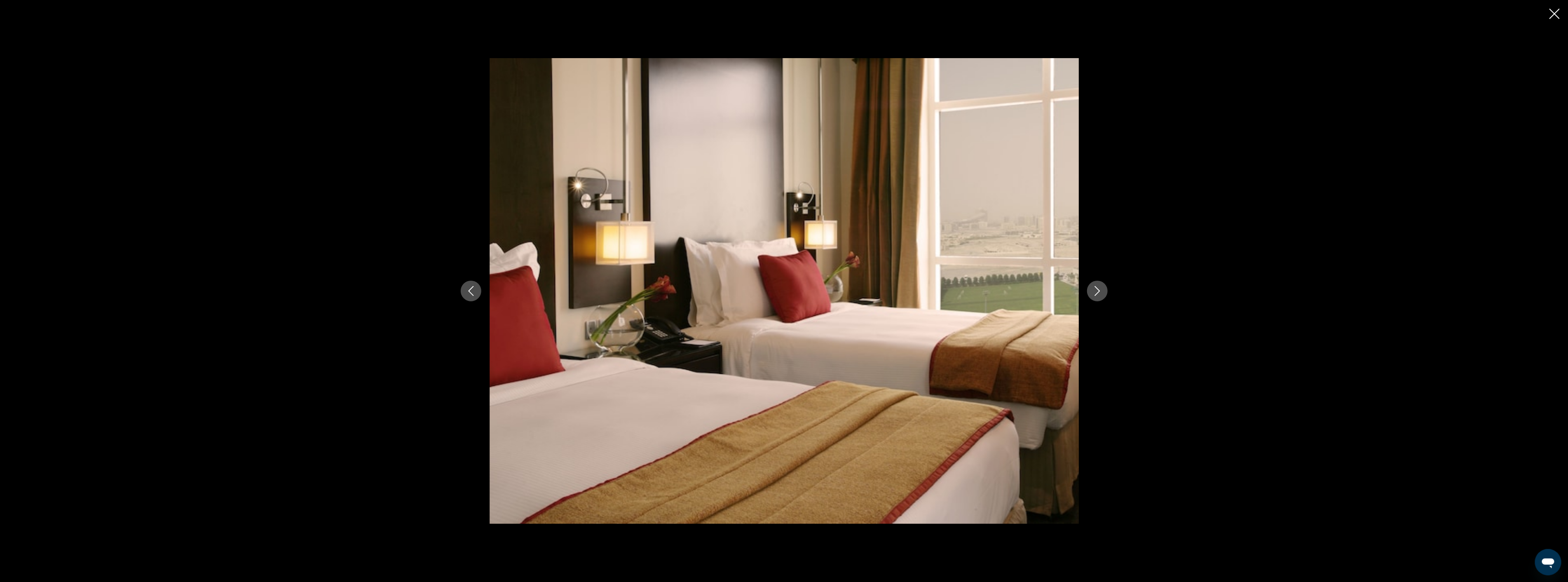
click at [1095, 292] on icon "Next image" at bounding box center [1097, 291] width 10 height 10
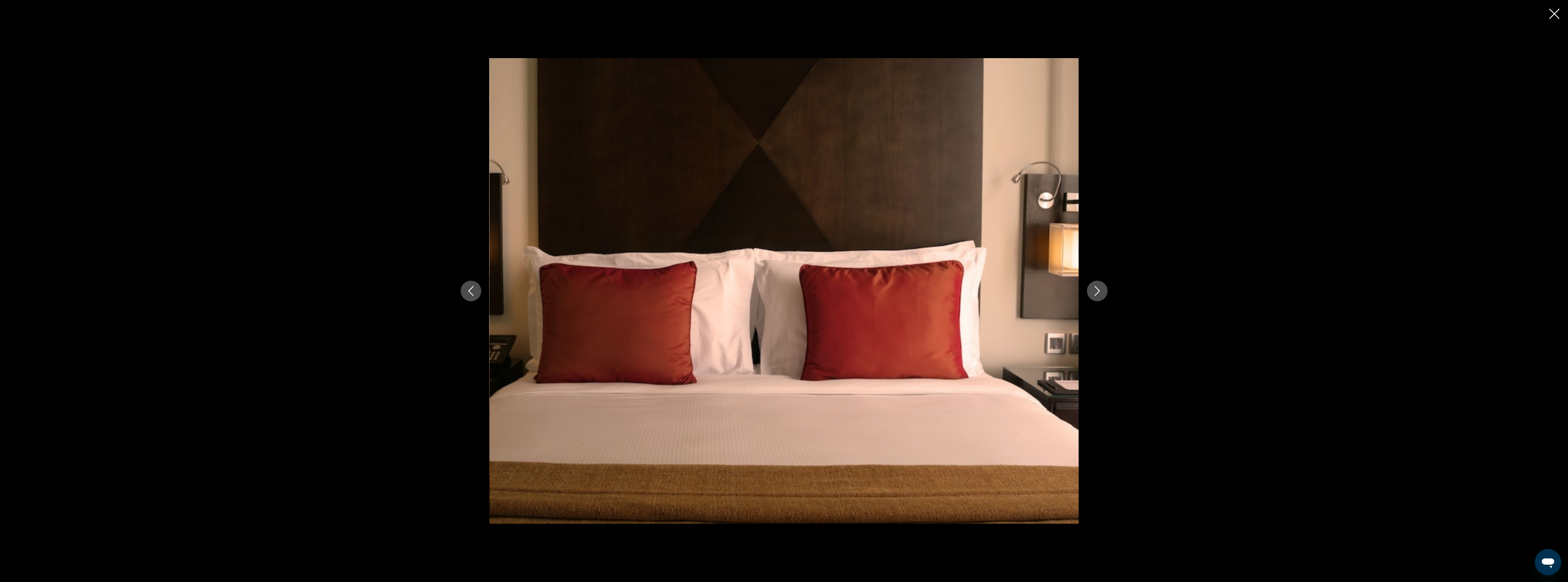
click at [1095, 292] on icon "Next image" at bounding box center [1097, 291] width 10 height 10
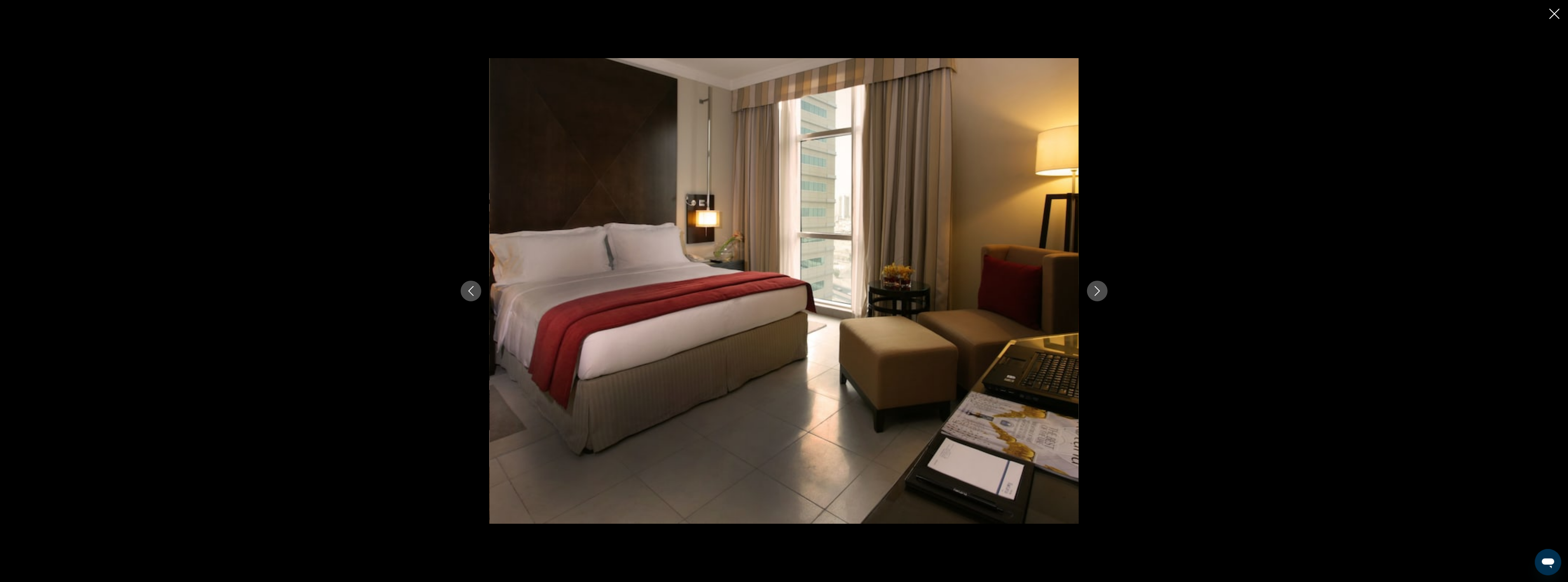
click at [1095, 292] on icon "Next image" at bounding box center [1097, 291] width 10 height 10
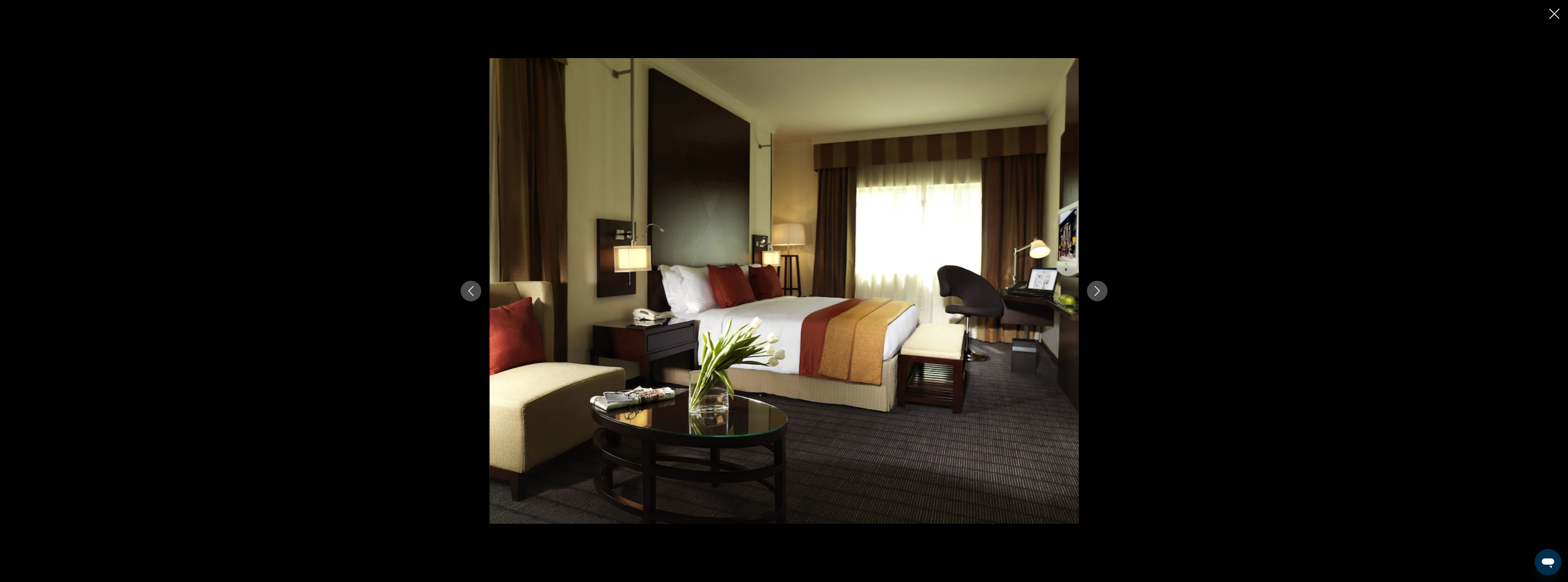
click at [1095, 292] on icon "Next image" at bounding box center [1097, 291] width 10 height 10
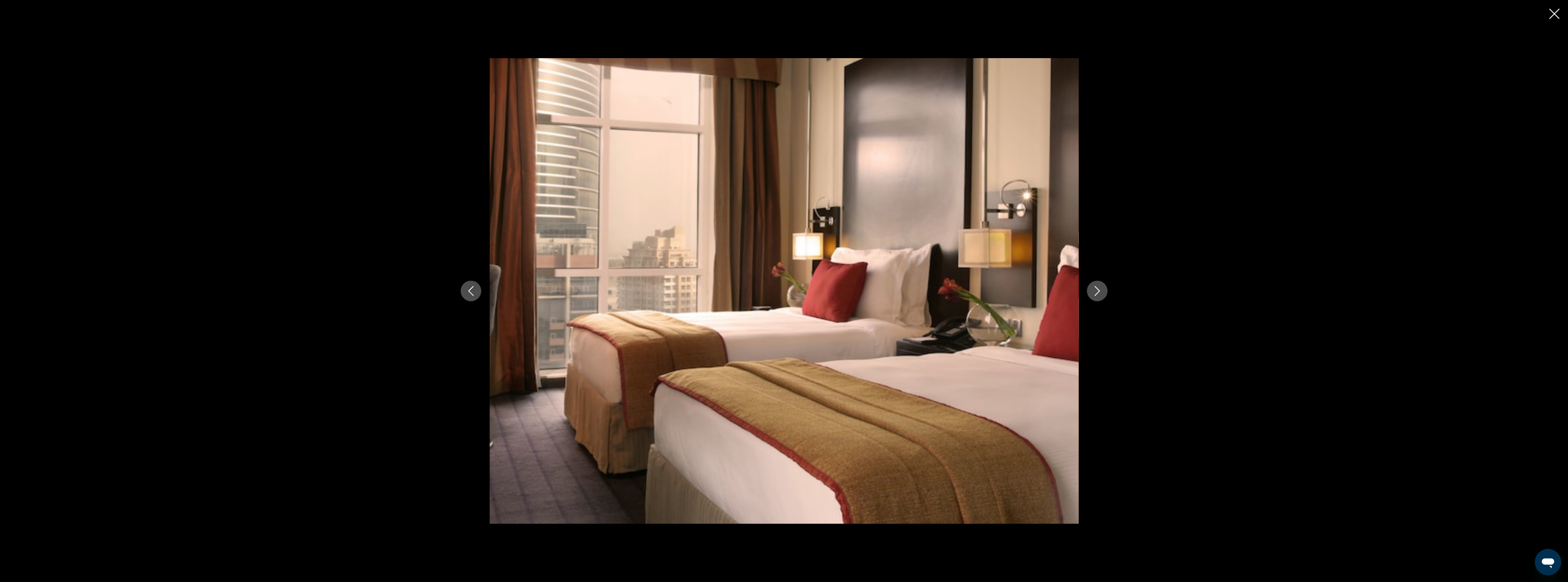
click at [1556, 14] on icon "Close slideshow" at bounding box center [1554, 13] width 10 height 10
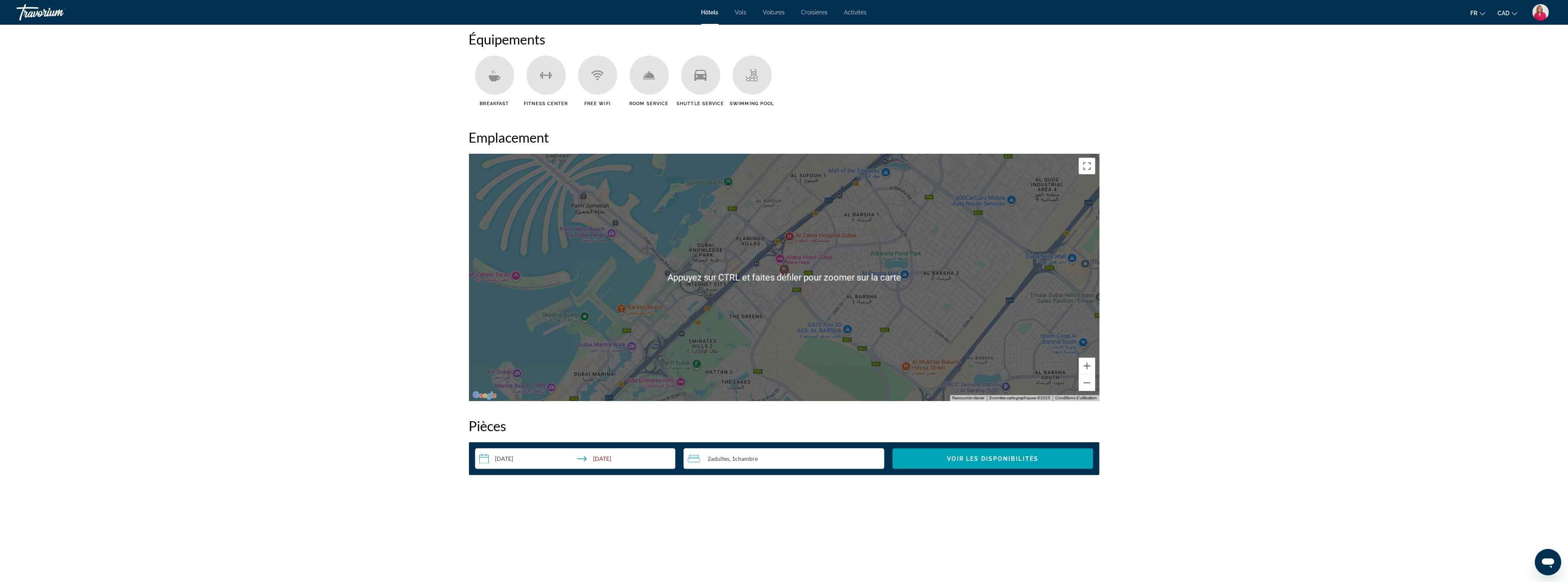
scroll to position [778, 0]
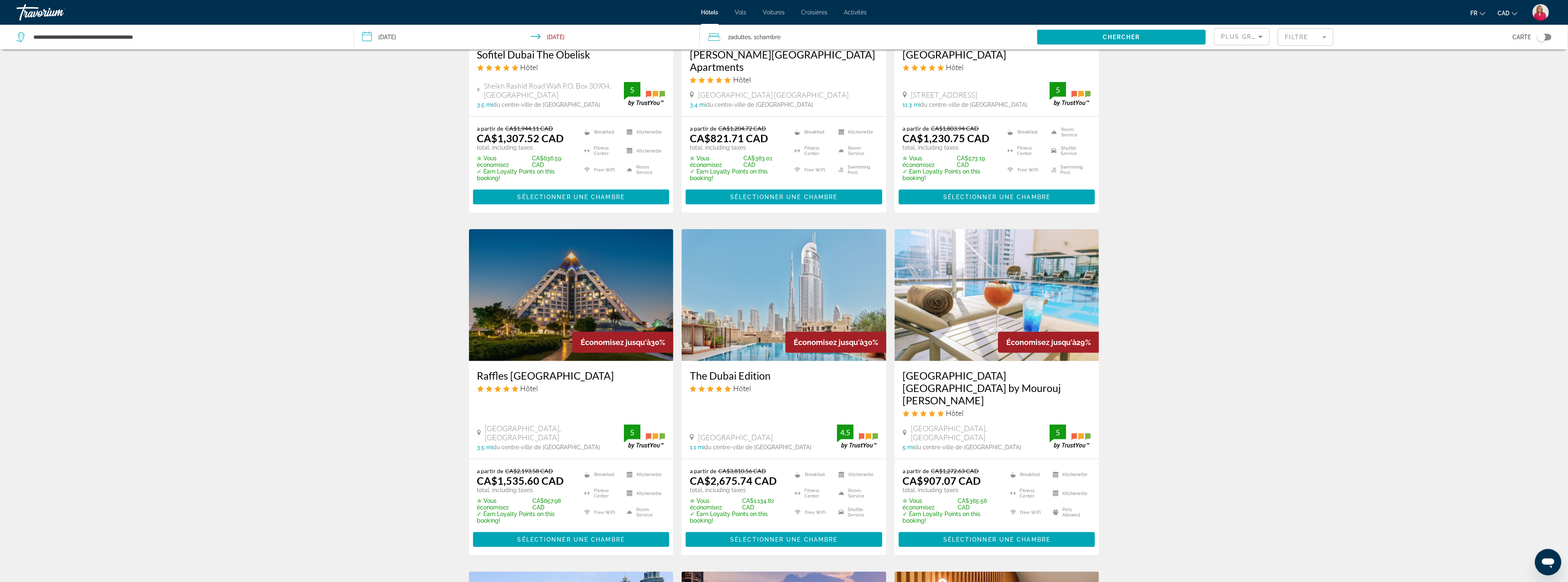
scroll to position [504, 0]
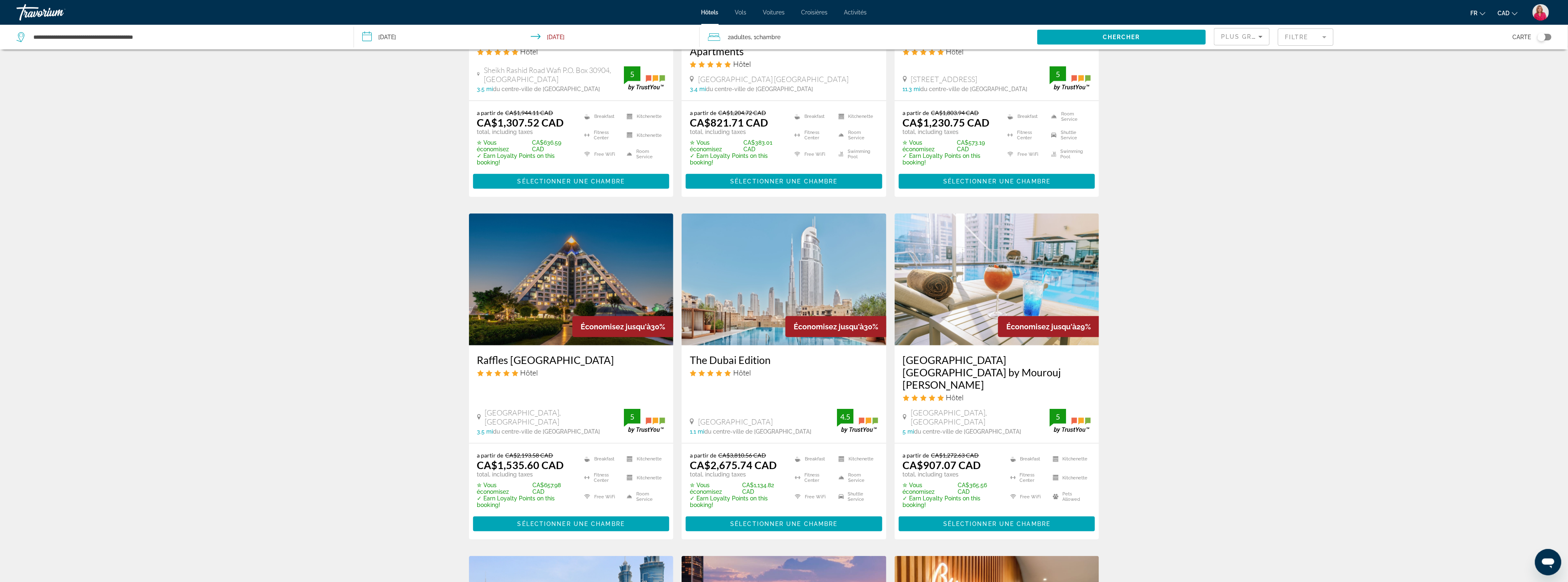
click at [1325, 37] on mat-form-field "Filtre" at bounding box center [1305, 37] width 56 height 17
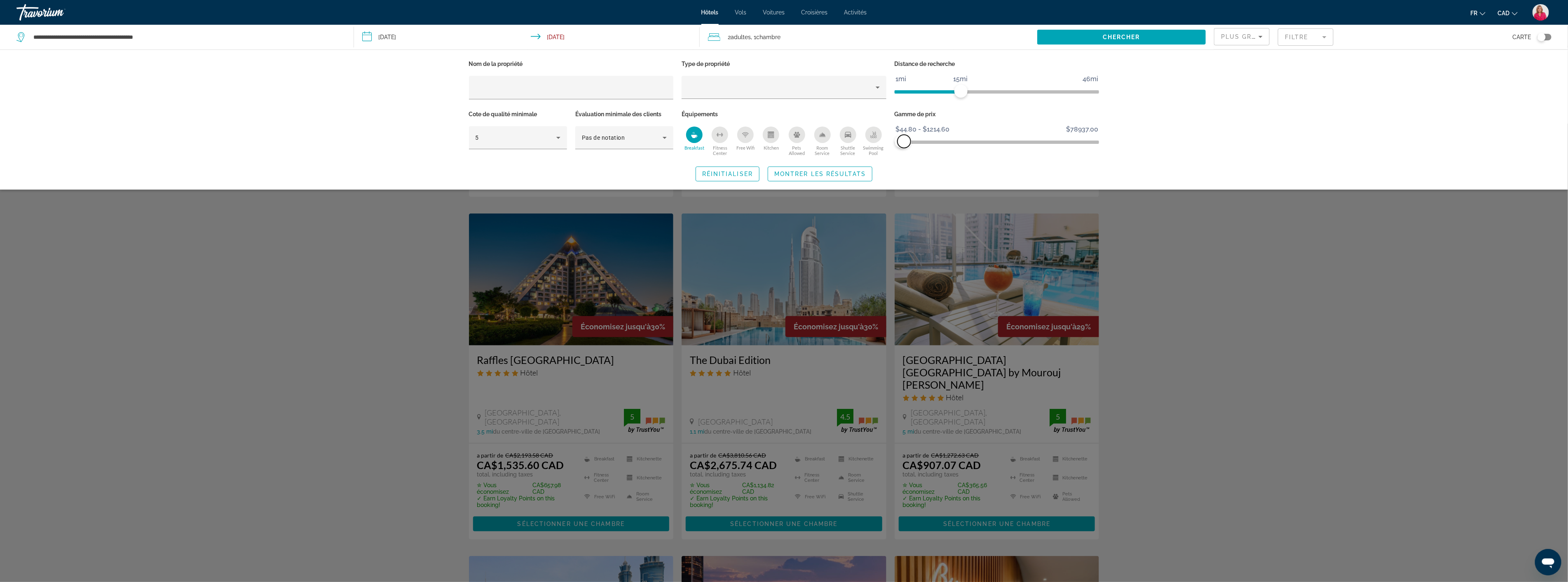
click at [903, 142] on span "ngx-slider-max" at bounding box center [904, 141] width 13 height 13
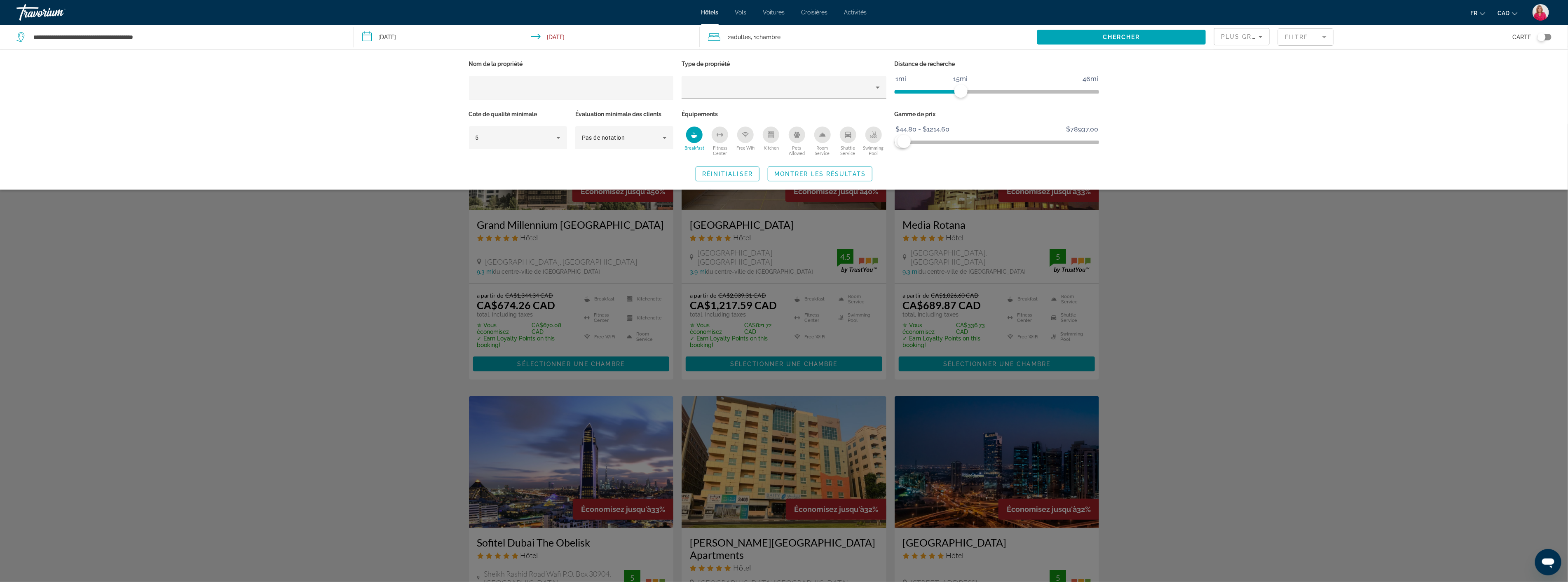
click at [980, 155] on div "Gamme de prix $44.80 $78937.00 $44.80 $1214.60 $44.80 - $1214.60" at bounding box center [996, 133] width 213 height 50
click at [726, 175] on span "Réinitialiser" at bounding box center [727, 174] width 51 height 7
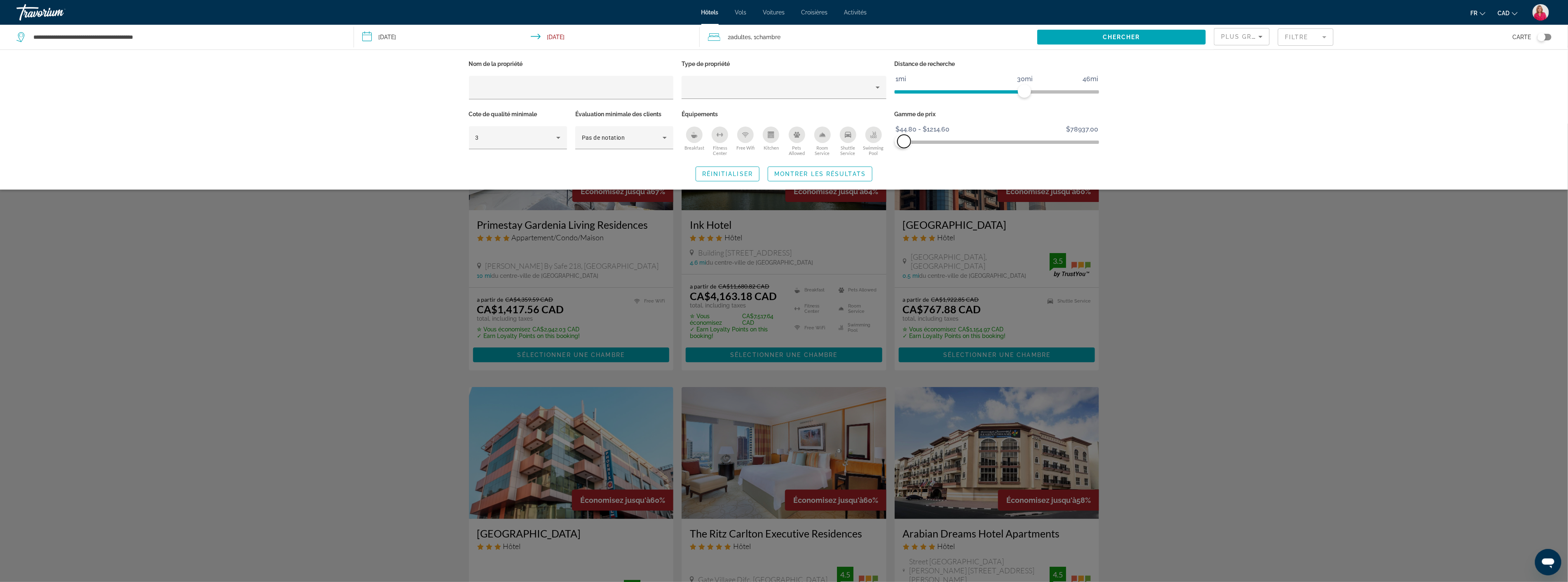
drag, startPoint x: 1092, startPoint y: 142, endPoint x: 904, endPoint y: 149, distance: 188.1
click at [904, 149] on div "Gamme de prix $44.80 $78937.00 $44.80 $1214.60 $44.80 - $1214.60" at bounding box center [996, 133] width 213 height 50
click at [562, 140] on icon "Hotel Filters" at bounding box center [558, 138] width 10 height 10
click at [511, 203] on mat-option "5" at bounding box center [518, 202] width 98 height 20
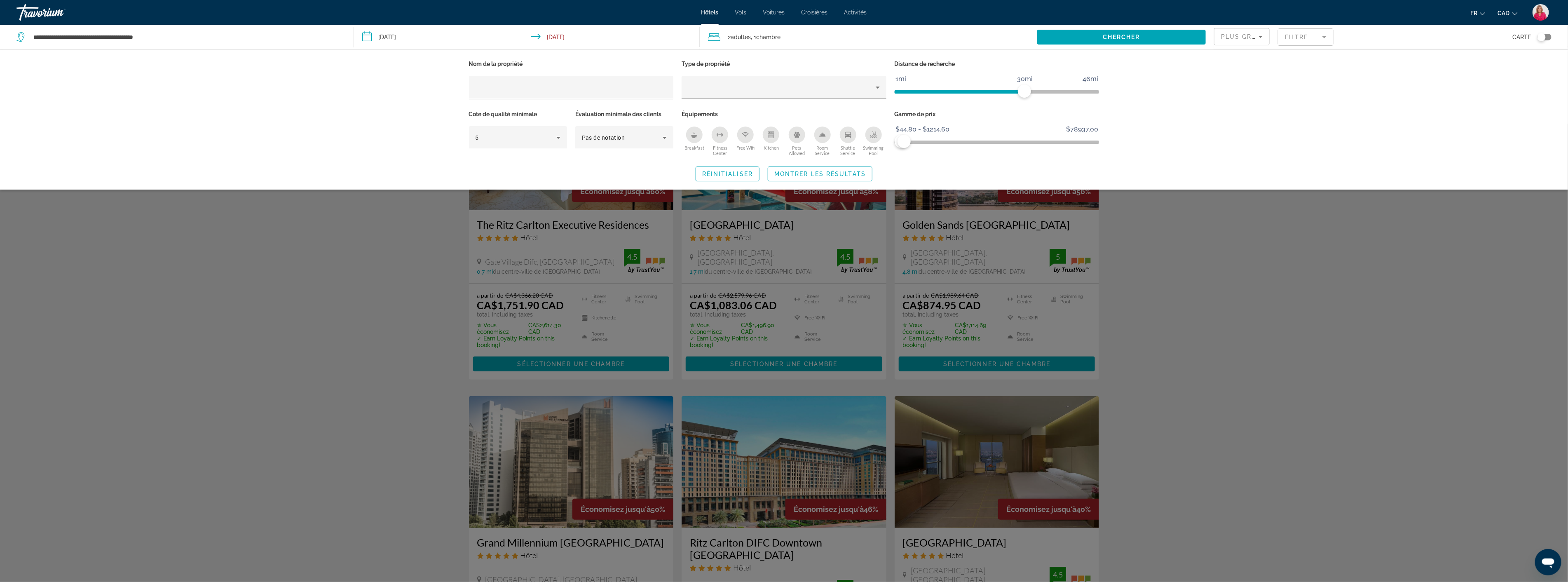
click at [696, 134] on icon "Breakfast" at bounding box center [694, 134] width 7 height 7
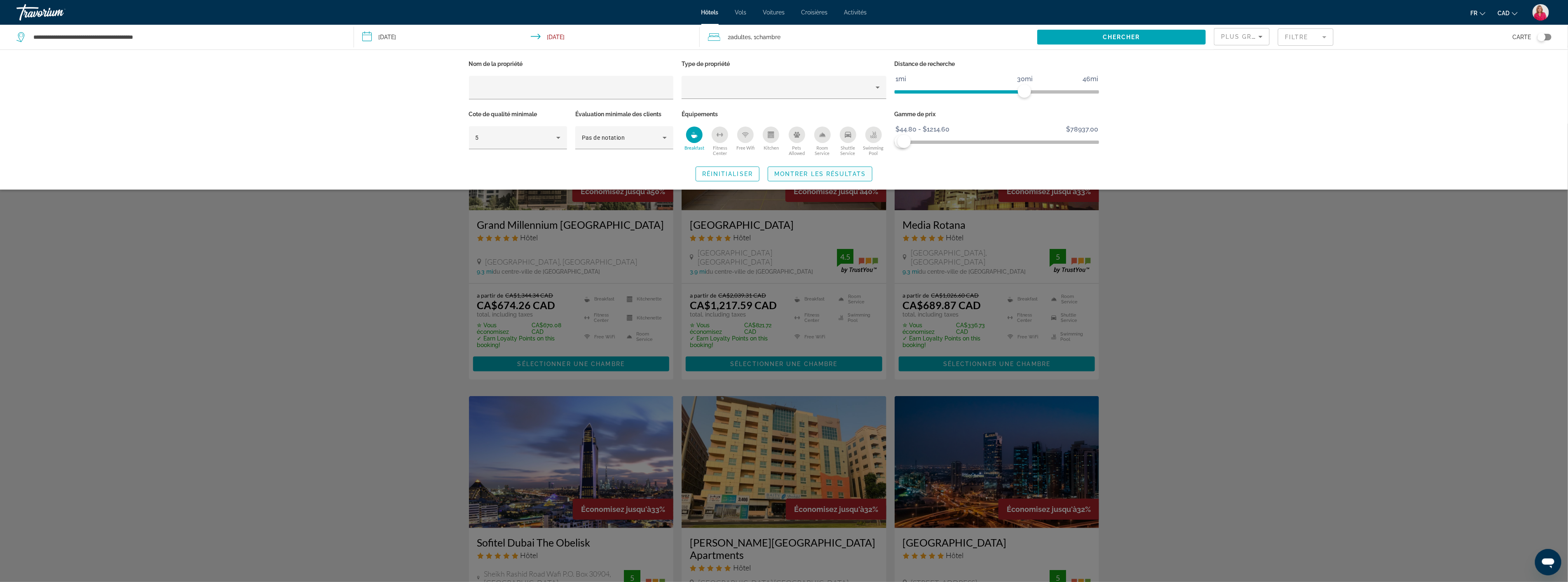
click at [813, 174] on span "Montrer les résultats" at bounding box center [820, 174] width 92 height 7
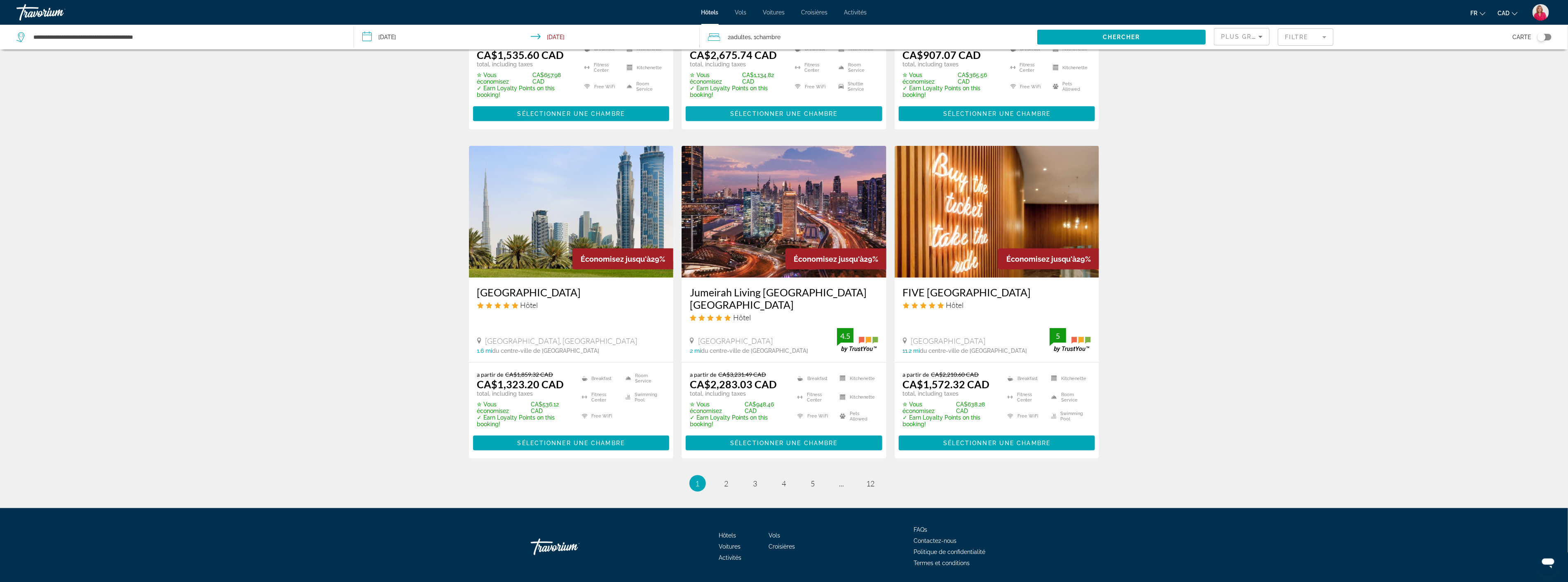
scroll to position [924, 0]
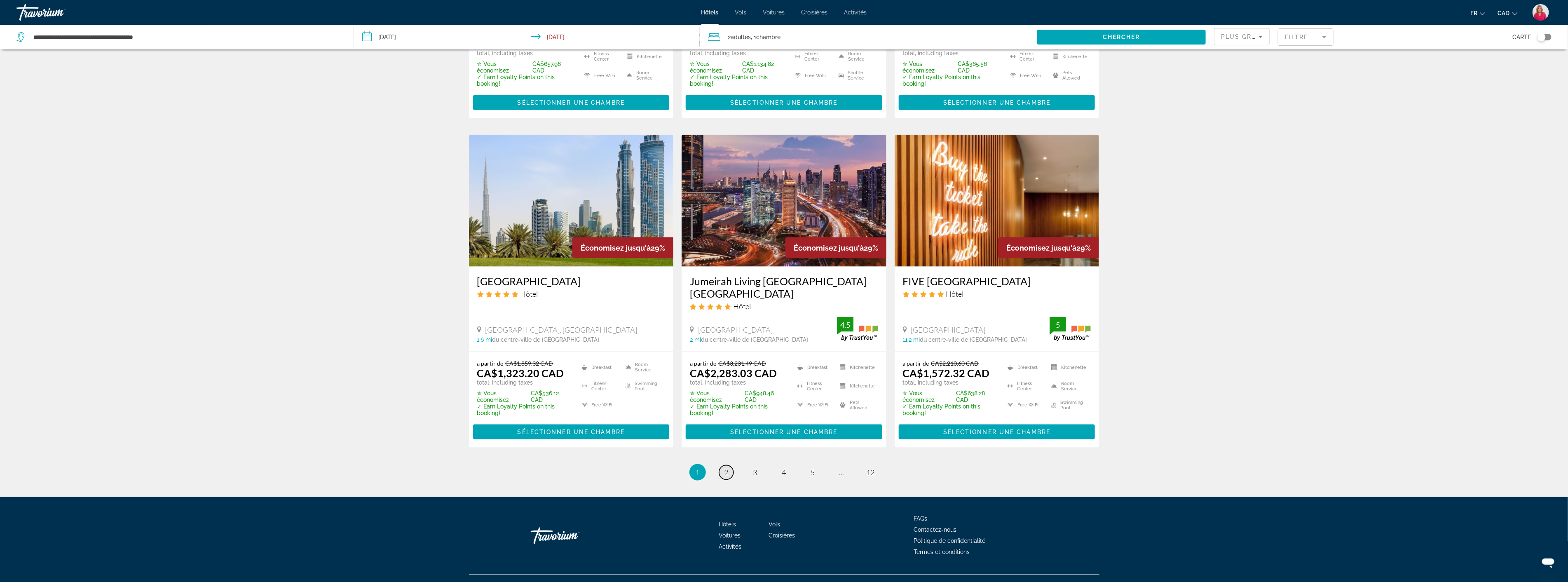
click at [724, 468] on span "2" at bounding box center [726, 472] width 4 height 9
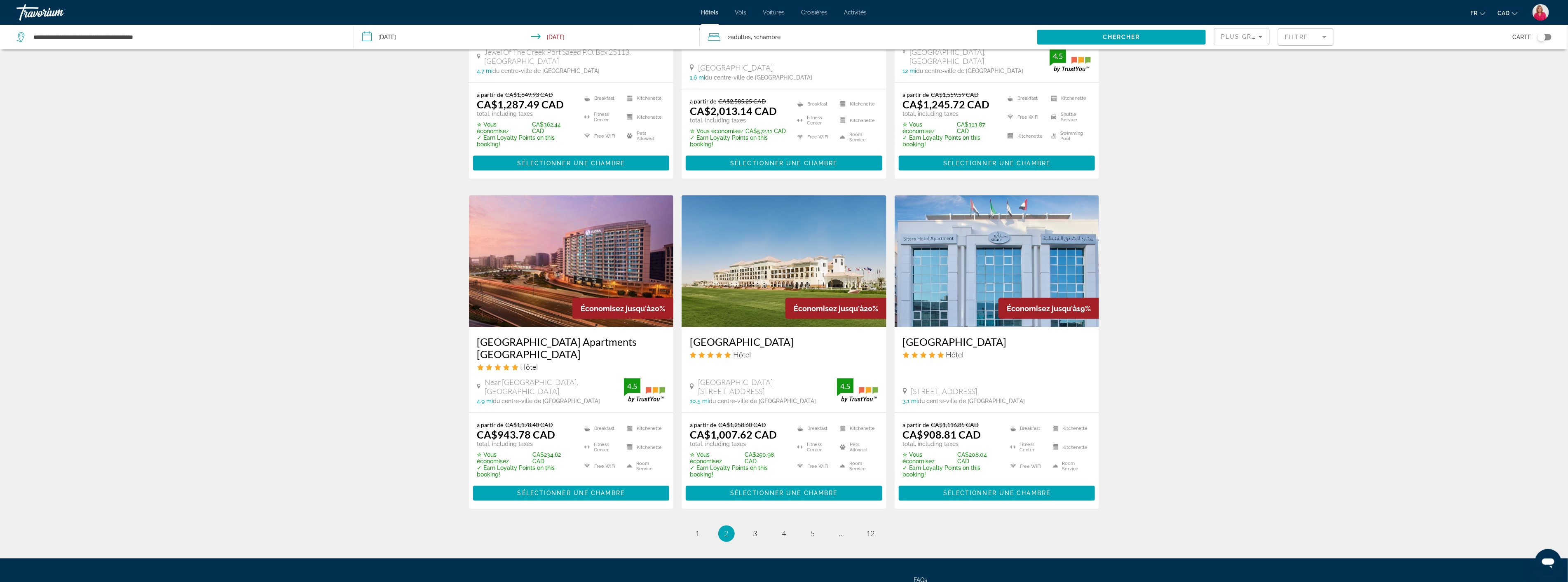
scroll to position [934, 0]
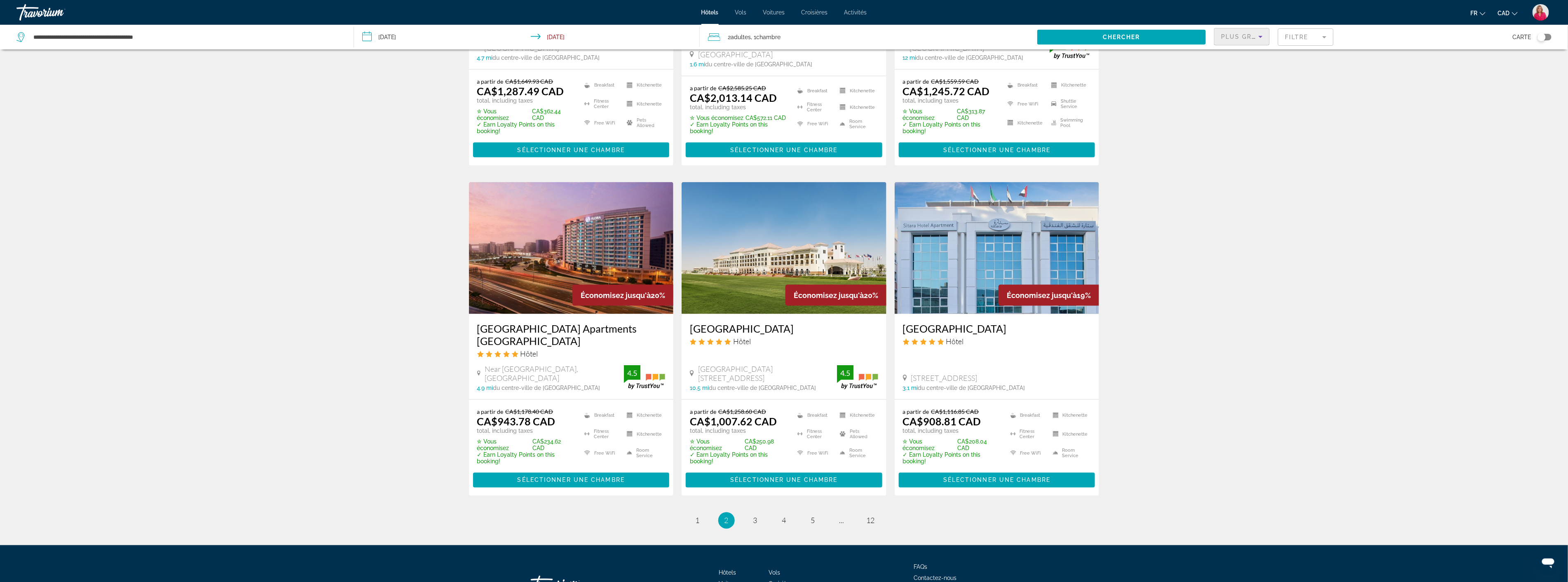
click at [1262, 40] on icon "Sort by" at bounding box center [1261, 37] width 10 height 10
click at [1232, 109] on span "Prix le plus bas" at bounding box center [1240, 108] width 38 height 10
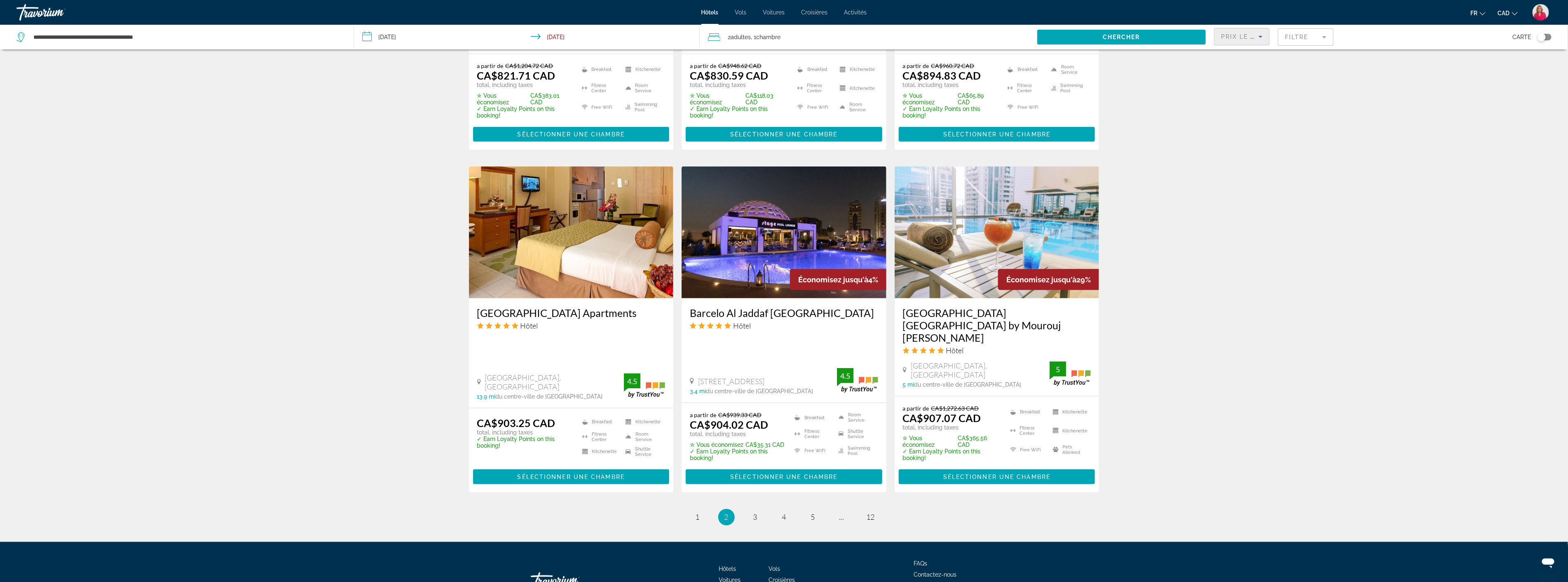
scroll to position [932, 0]
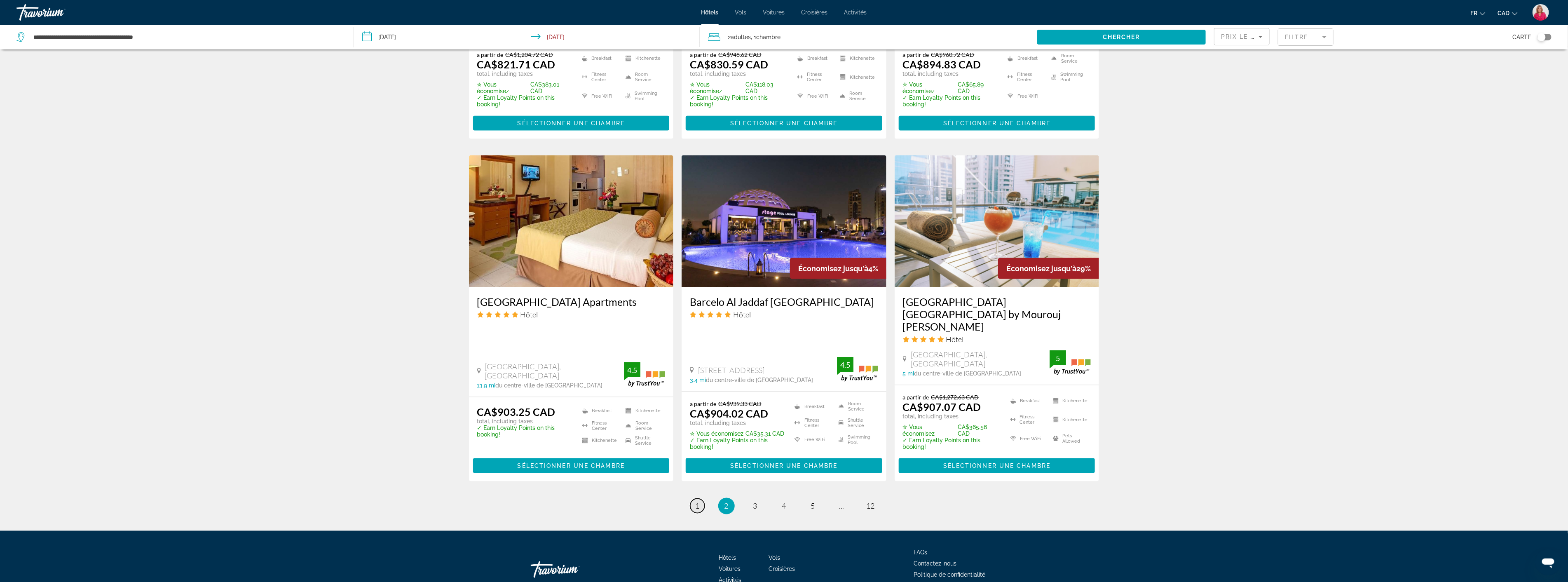
click at [697, 501] on span "1" at bounding box center [698, 506] width 4 height 9
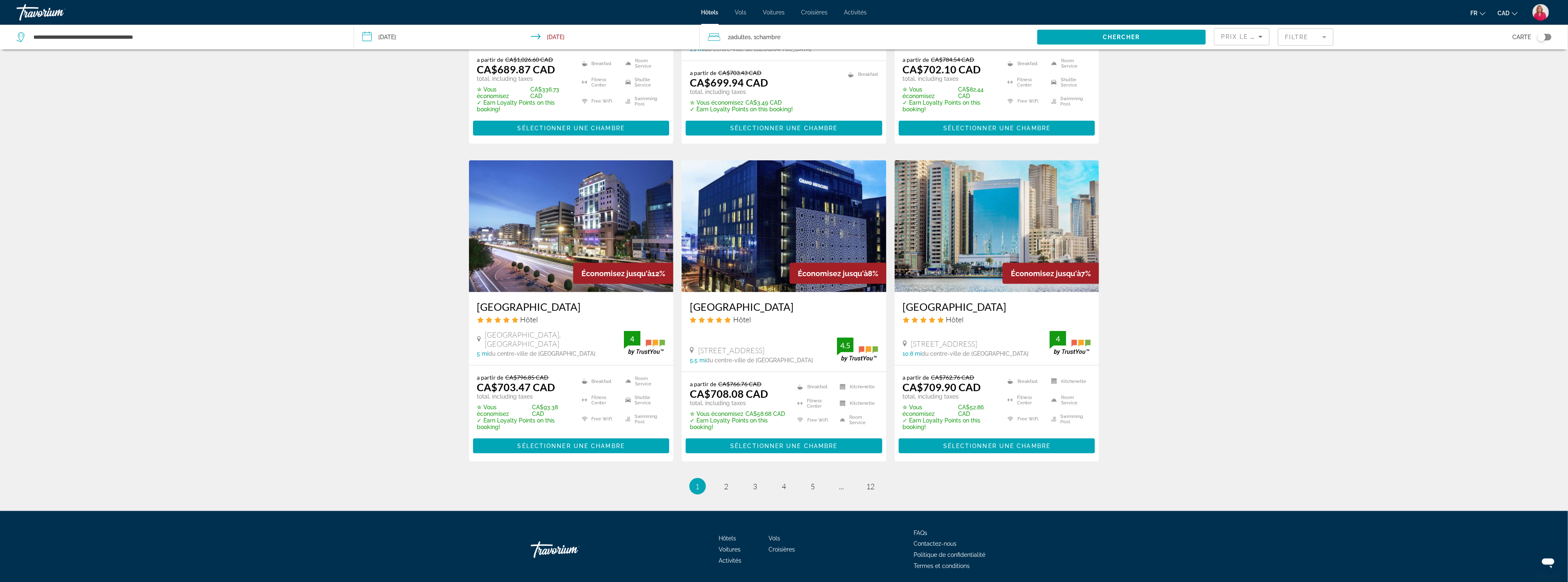
scroll to position [890, 0]
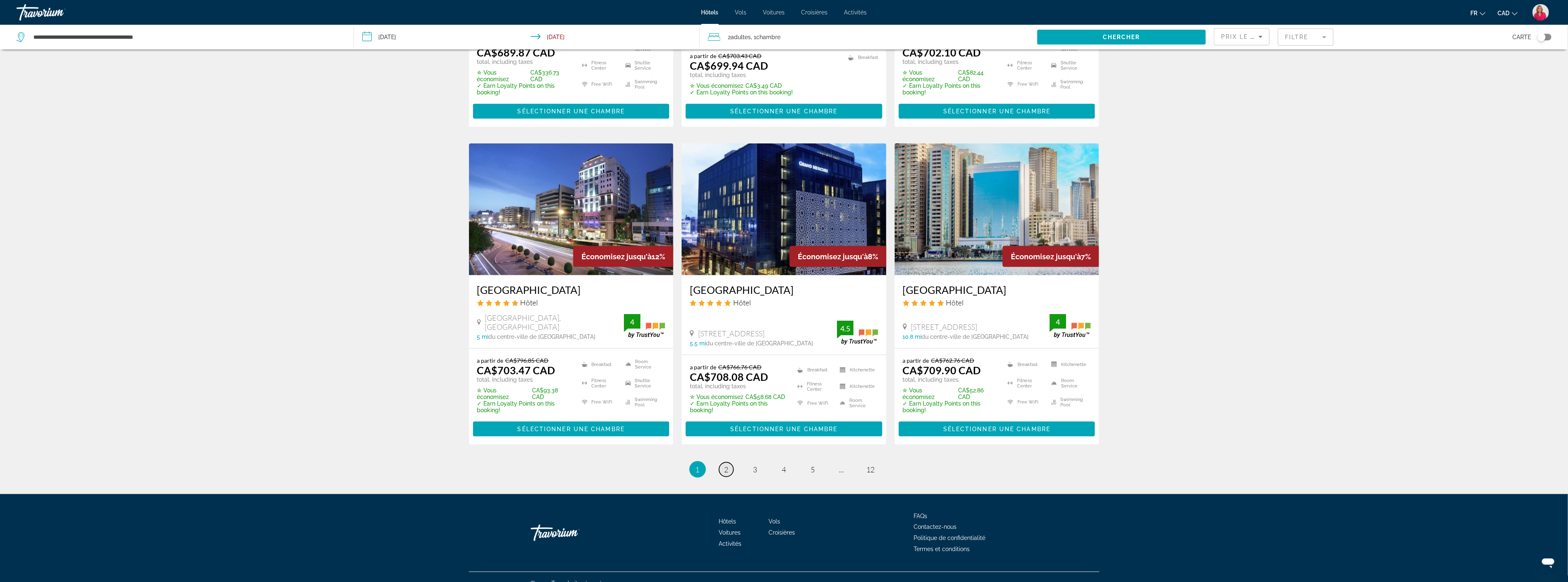
click at [725, 465] on span "2" at bounding box center [726, 469] width 4 height 9
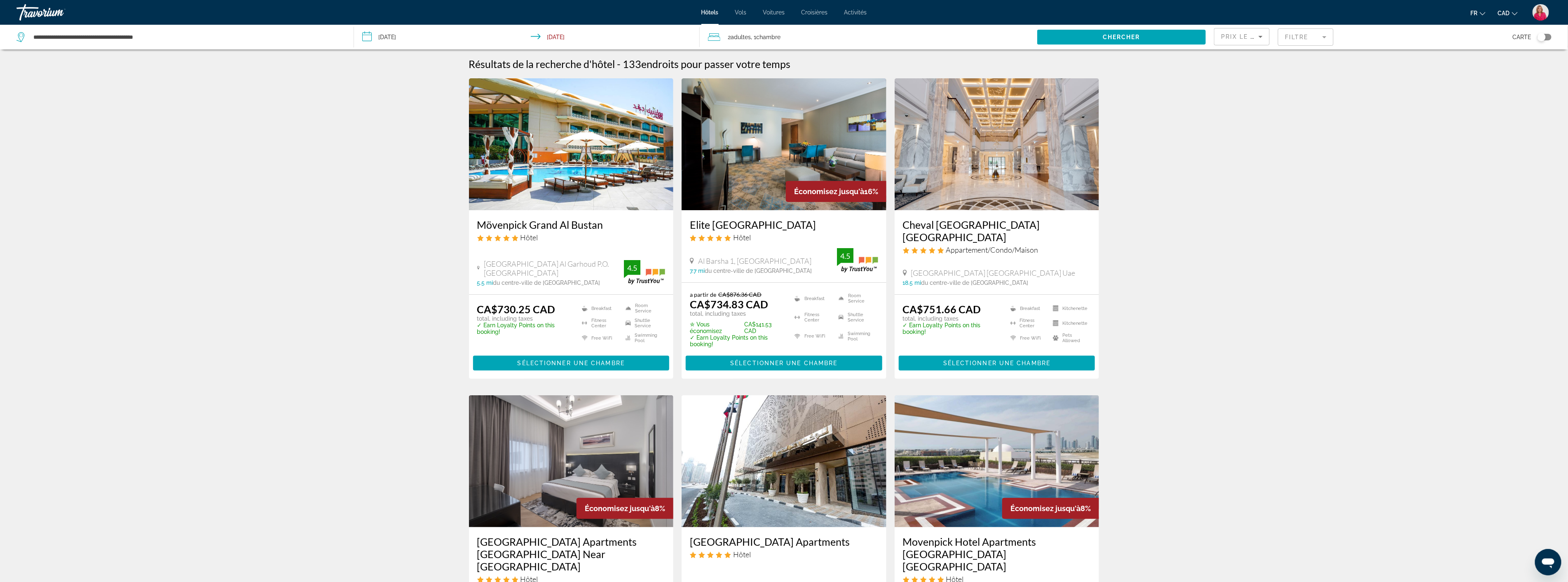
click at [1298, 43] on mat-form-field "Filtre" at bounding box center [1305, 37] width 56 height 17
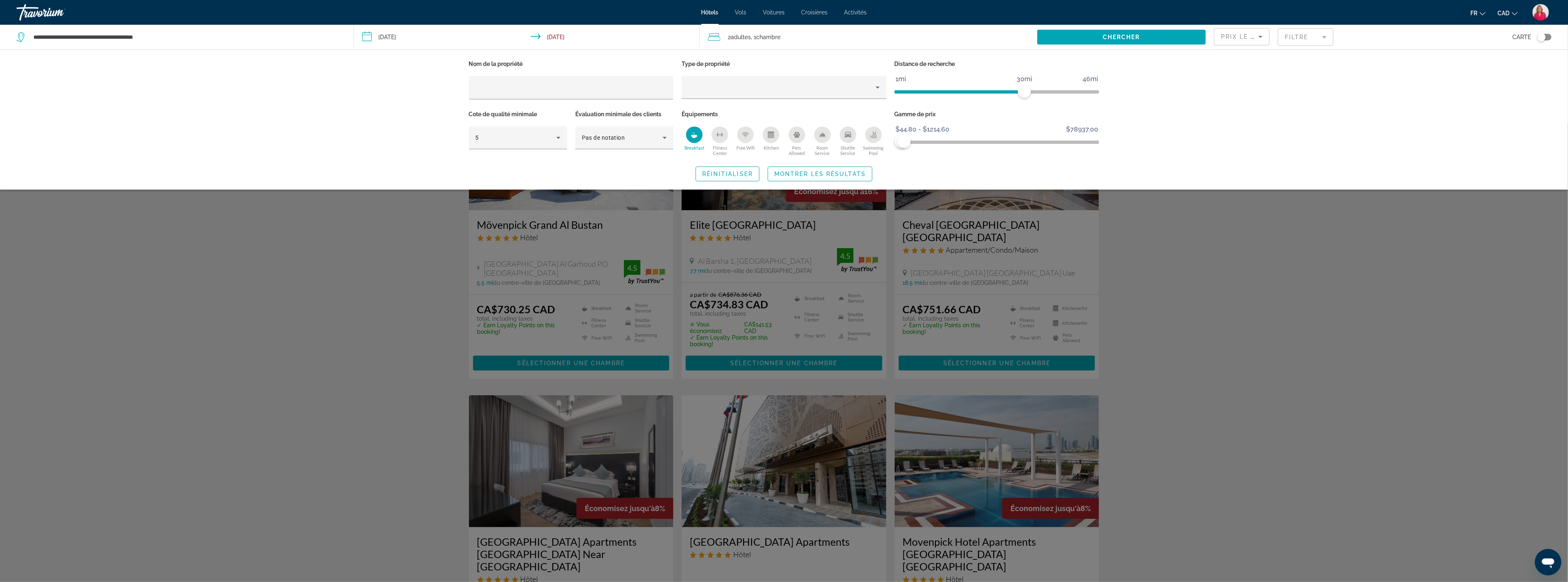
click at [1139, 237] on div "Search widget" at bounding box center [784, 352] width 1568 height 458
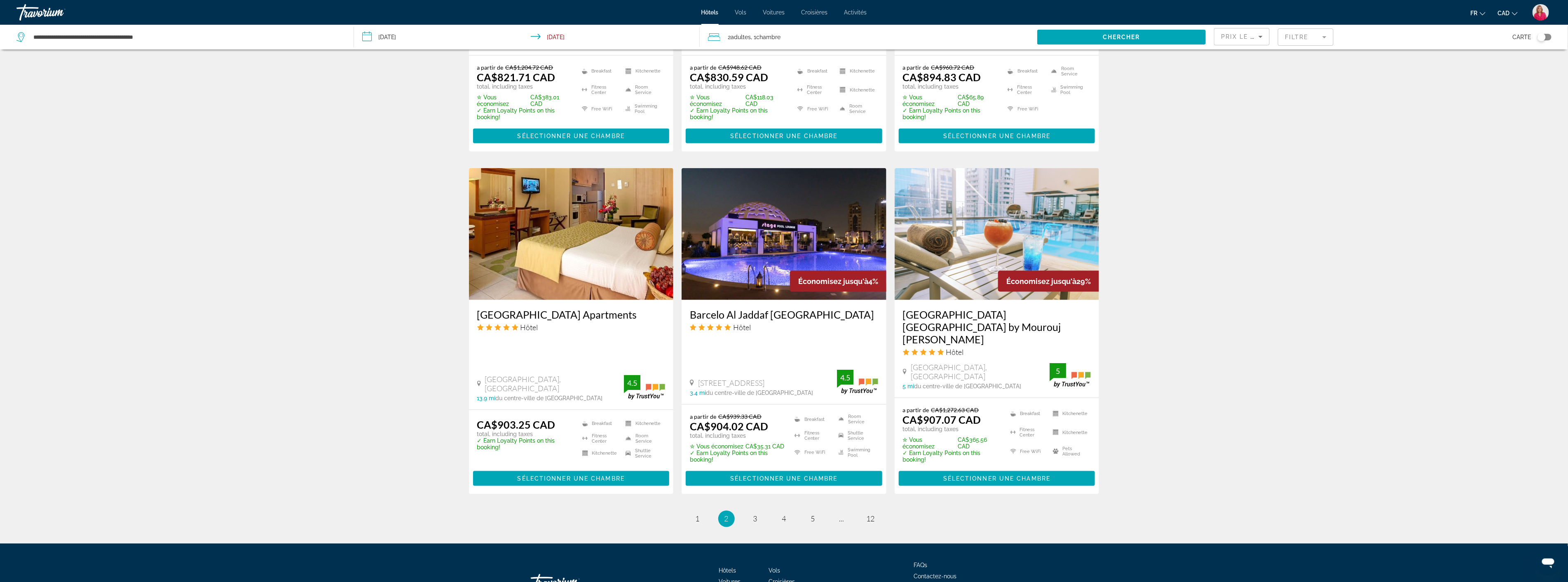
scroll to position [932, 0]
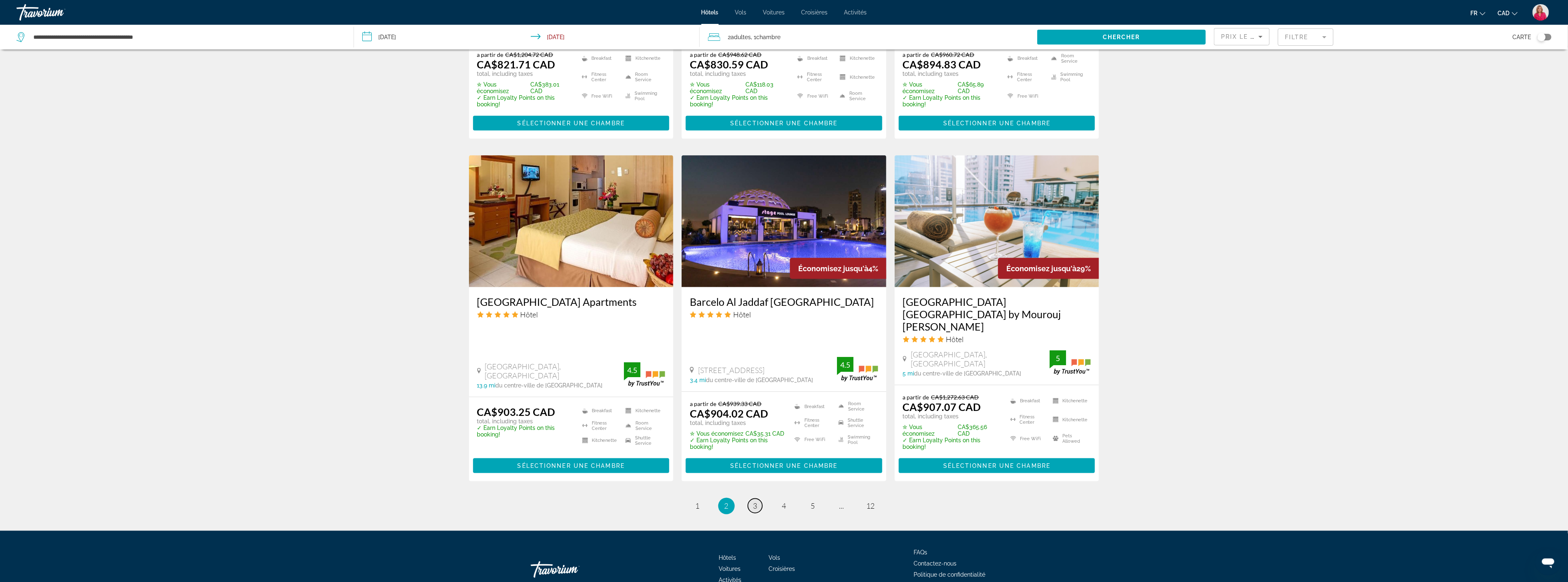
click at [757, 501] on span "3" at bounding box center [755, 506] width 4 height 9
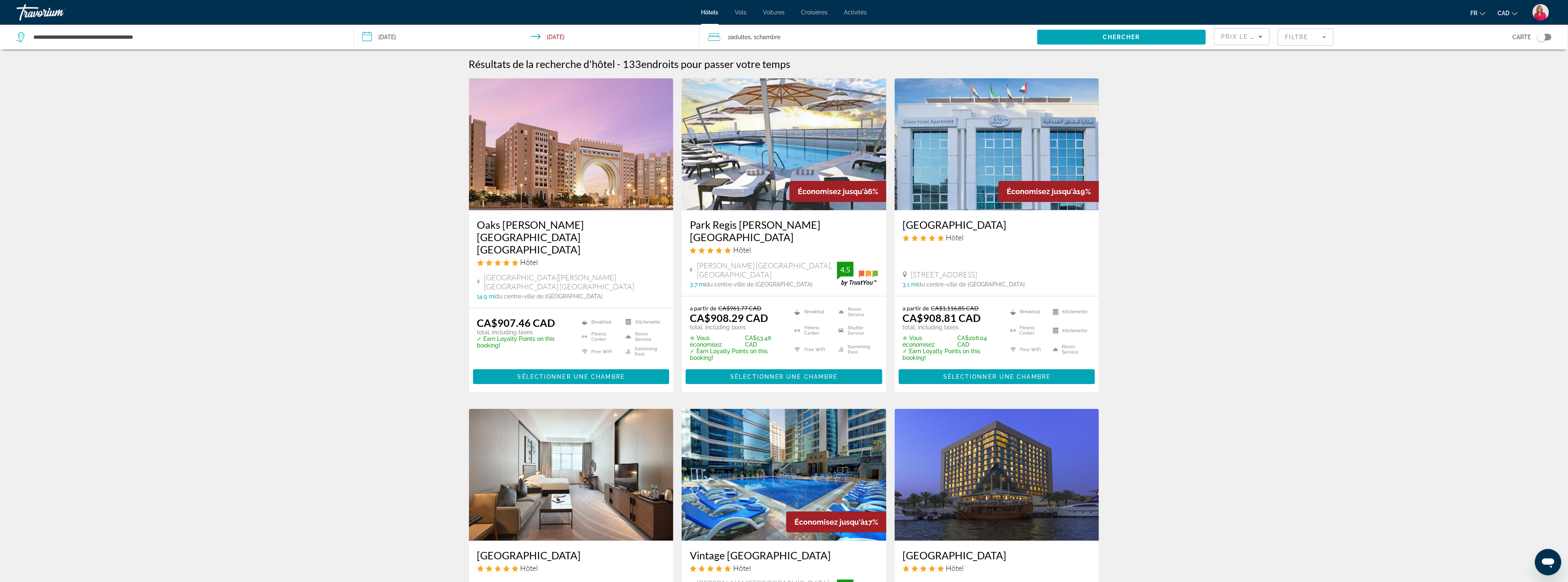
click at [580, 175] on img "Main content" at bounding box center [571, 144] width 205 height 132
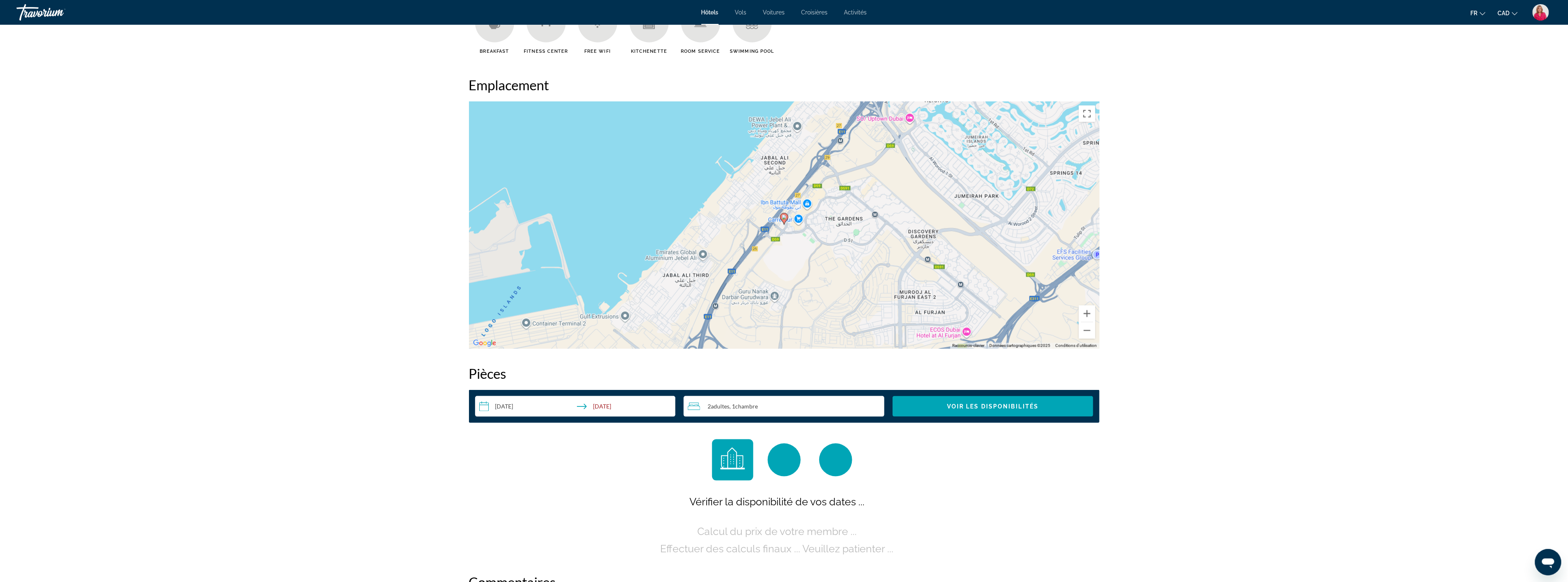
scroll to position [732, 0]
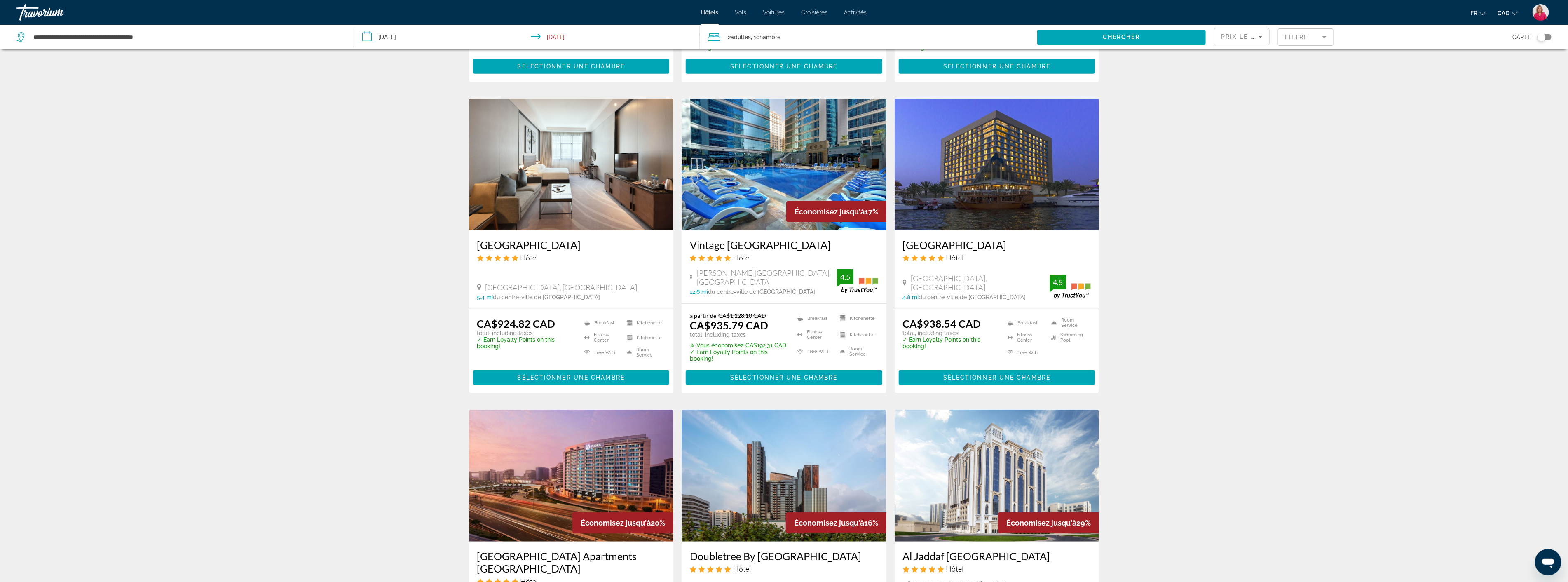
scroll to position [120, 0]
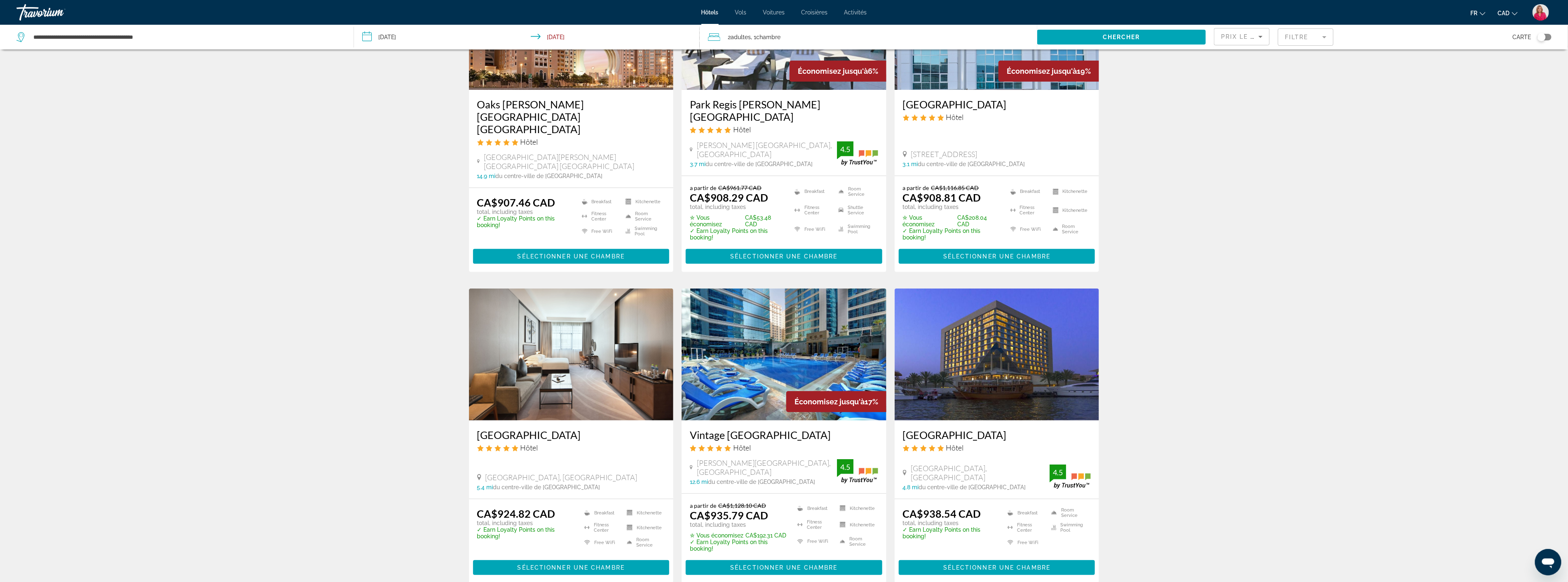
click at [1015, 343] on img "Main content" at bounding box center [996, 355] width 205 height 132
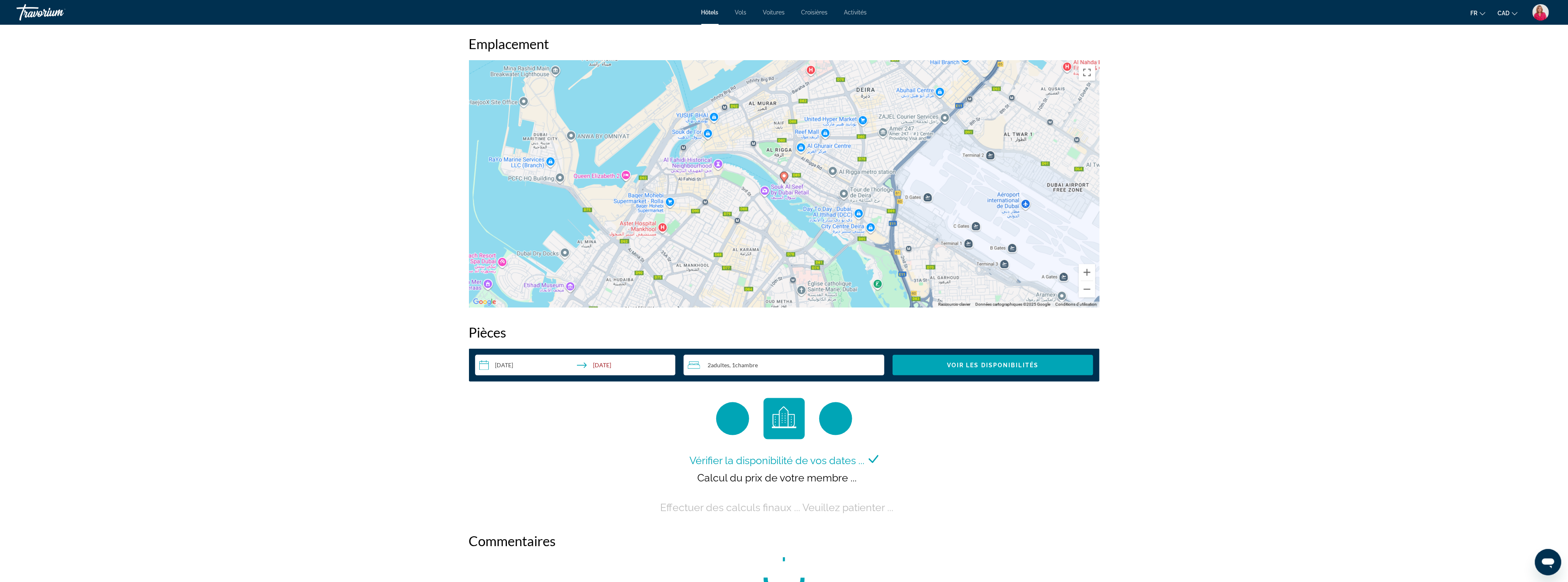
scroll to position [902, 0]
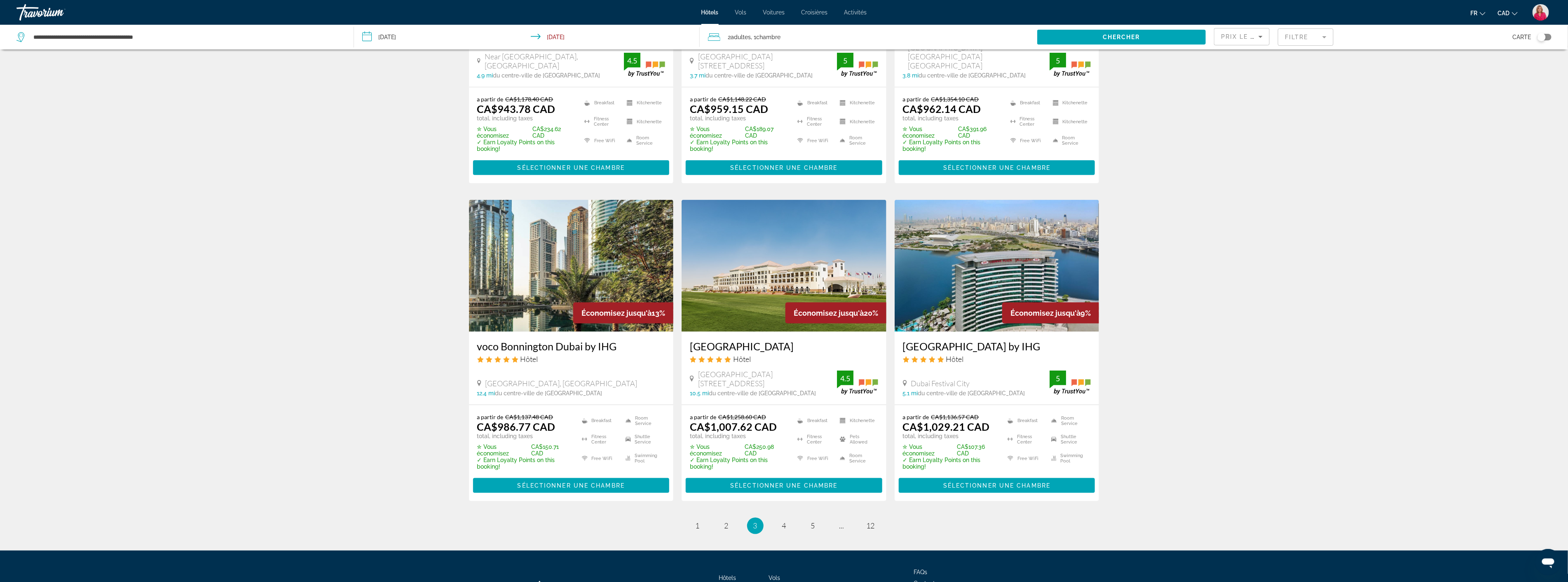
scroll to position [899, 0]
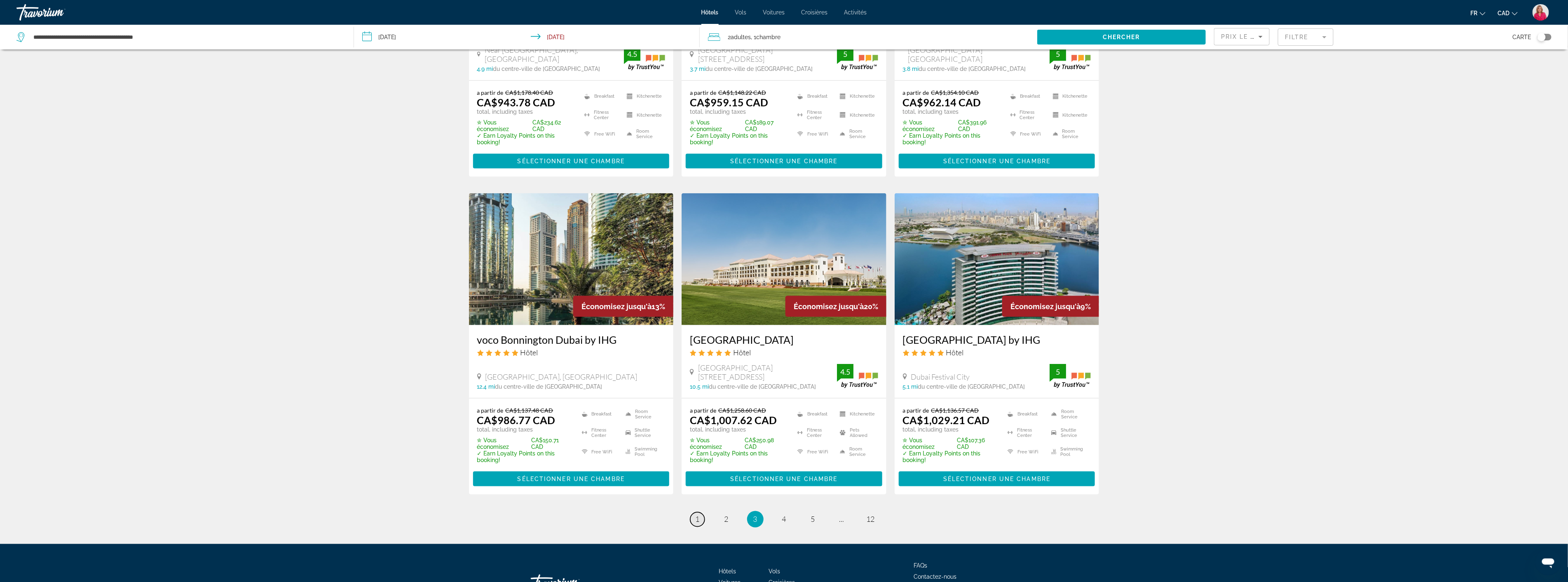
click at [696, 515] on span "1" at bounding box center [698, 519] width 4 height 9
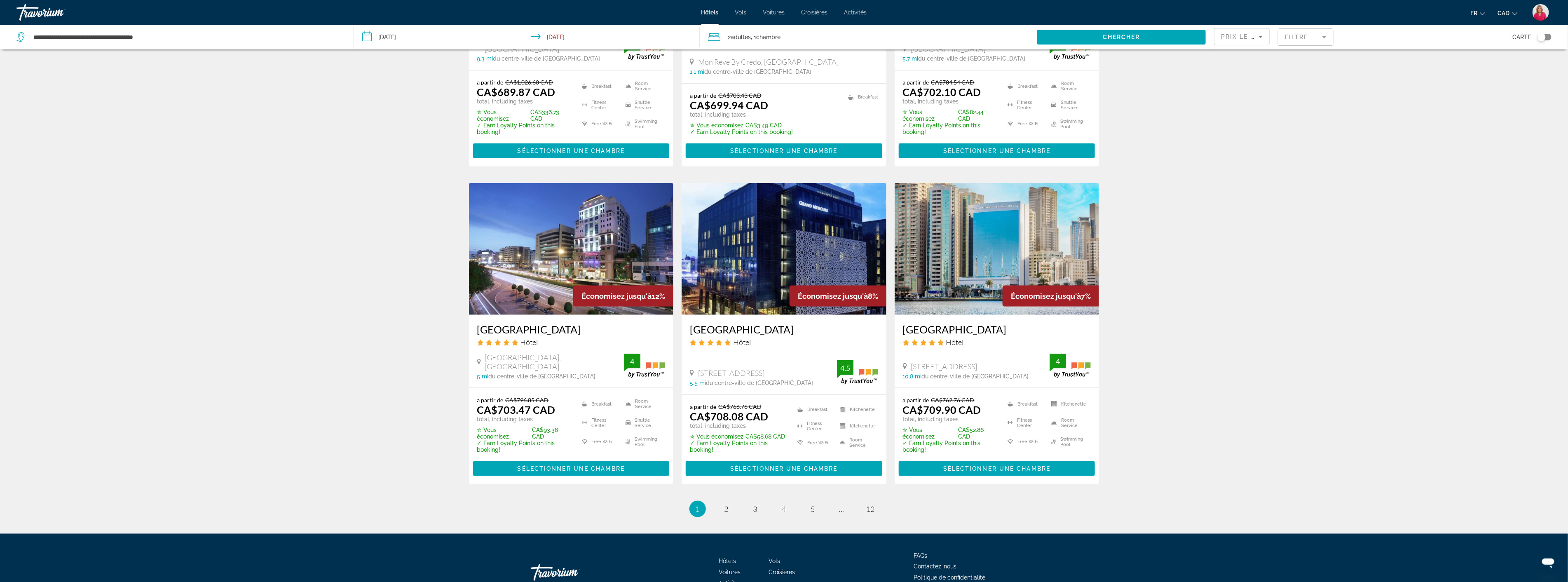
scroll to position [890, 0]
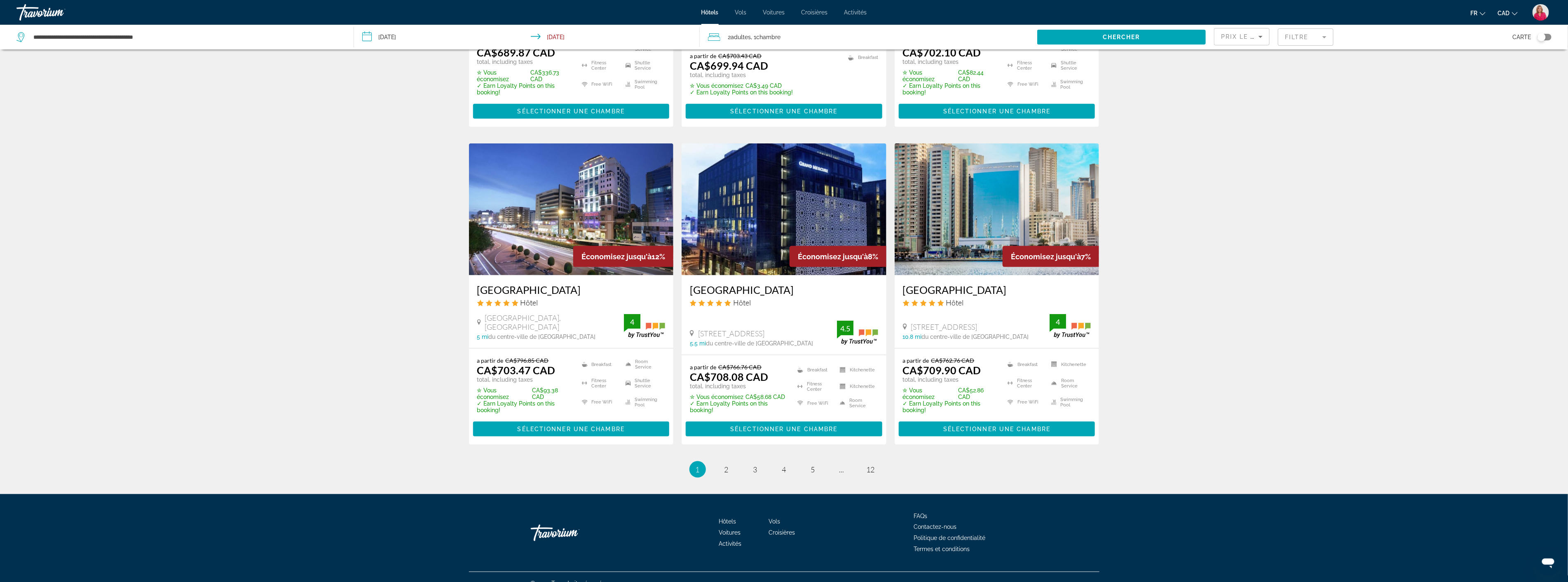
click at [574, 215] on img "Main content" at bounding box center [571, 210] width 205 height 132
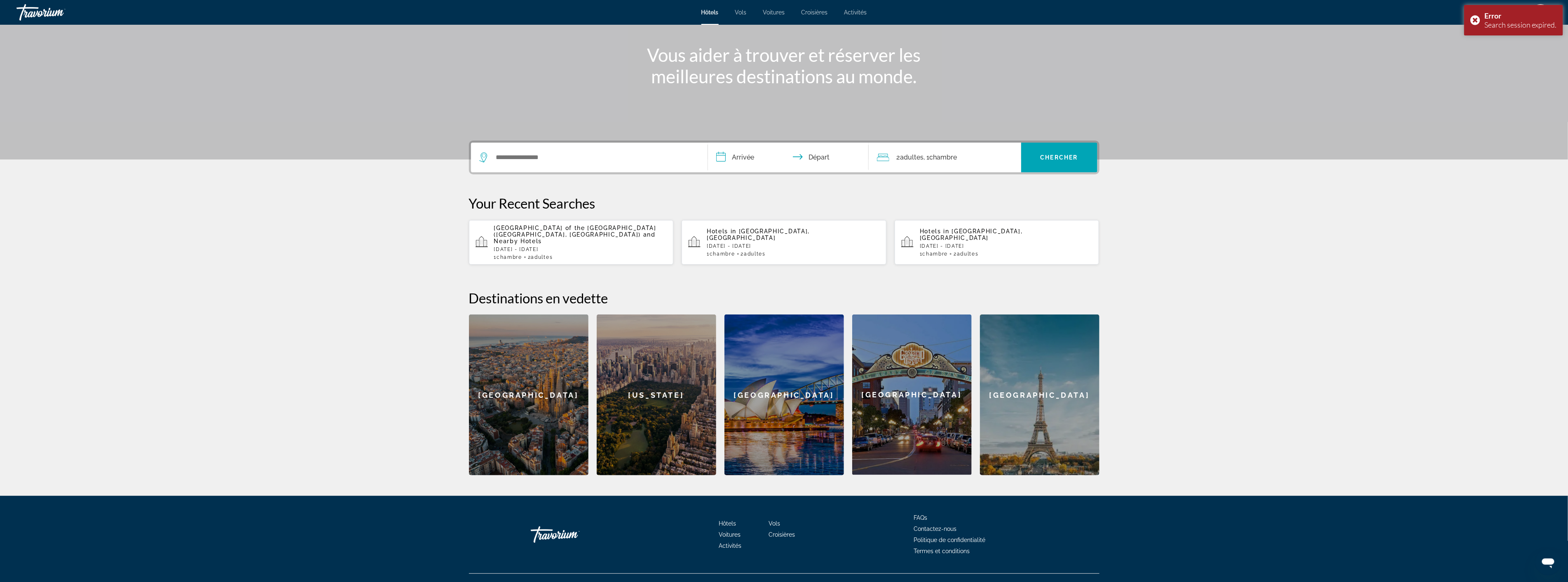
scroll to position [95, 0]
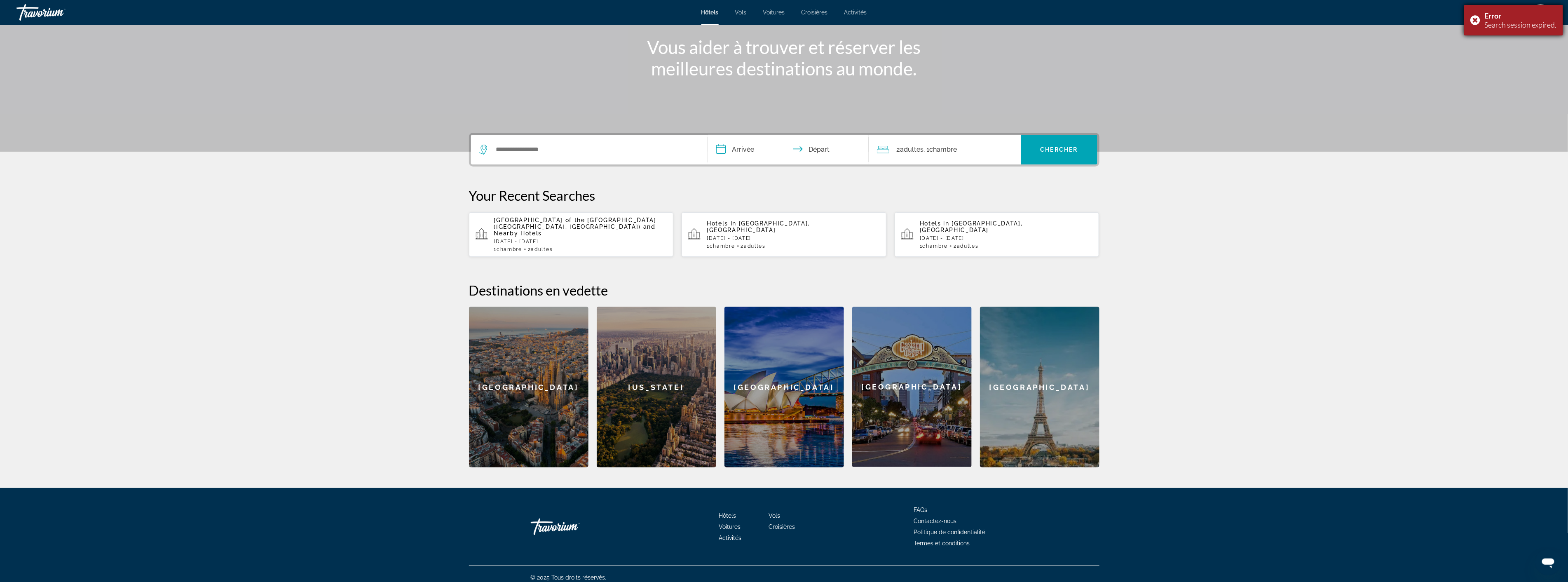
click at [1506, 17] on div "Error" at bounding box center [1520, 15] width 72 height 9
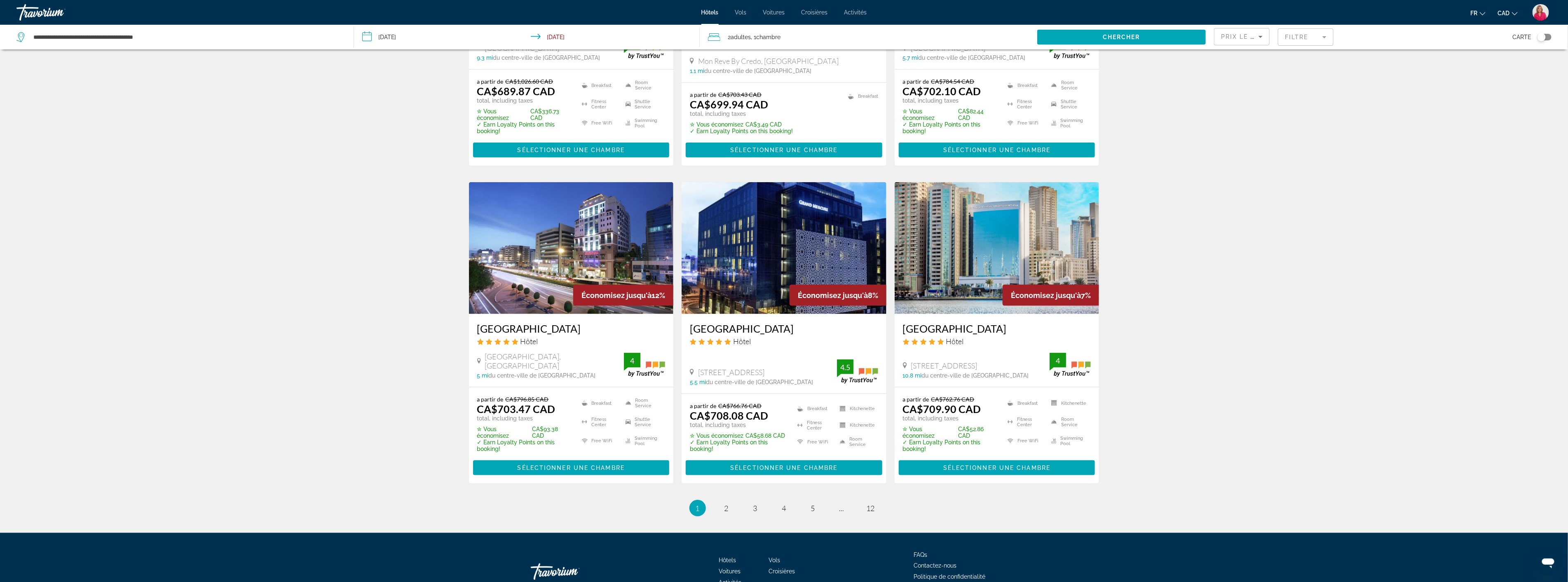
scroll to position [870, 0]
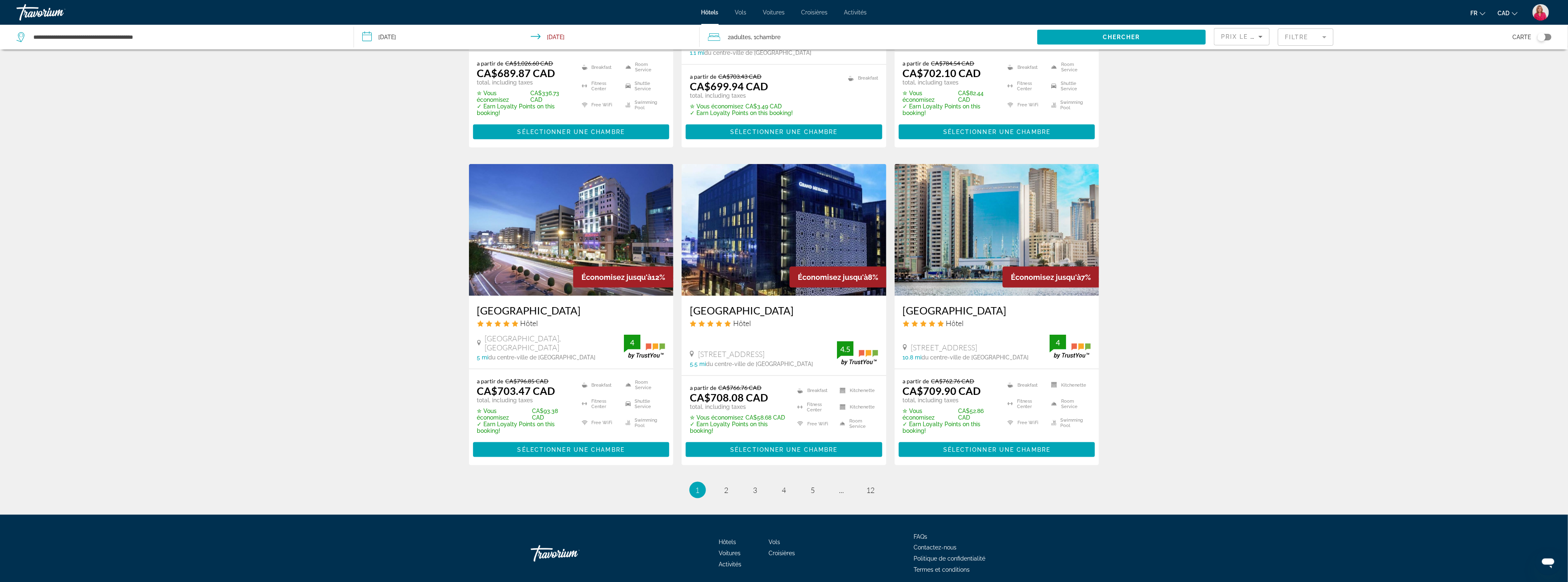
click at [783, 240] on img "Main content" at bounding box center [784, 230] width 205 height 132
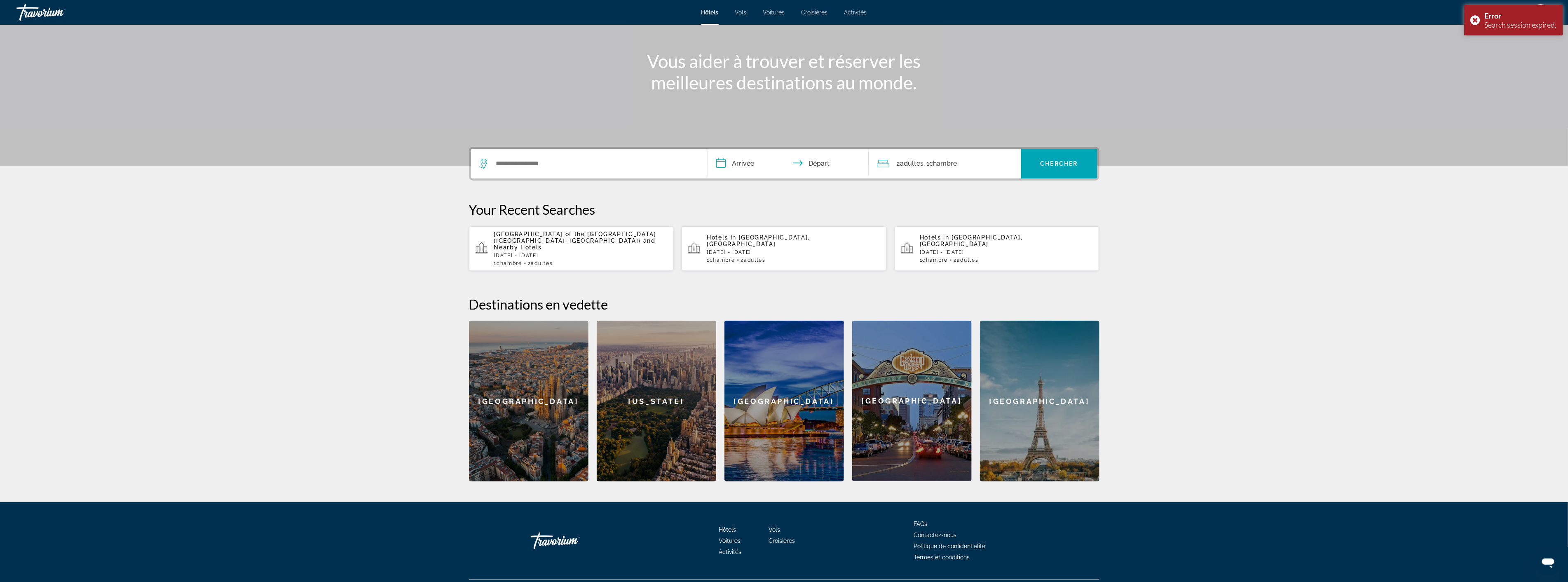
scroll to position [95, 0]
